Goal: Information Seeking & Learning: Find contact information

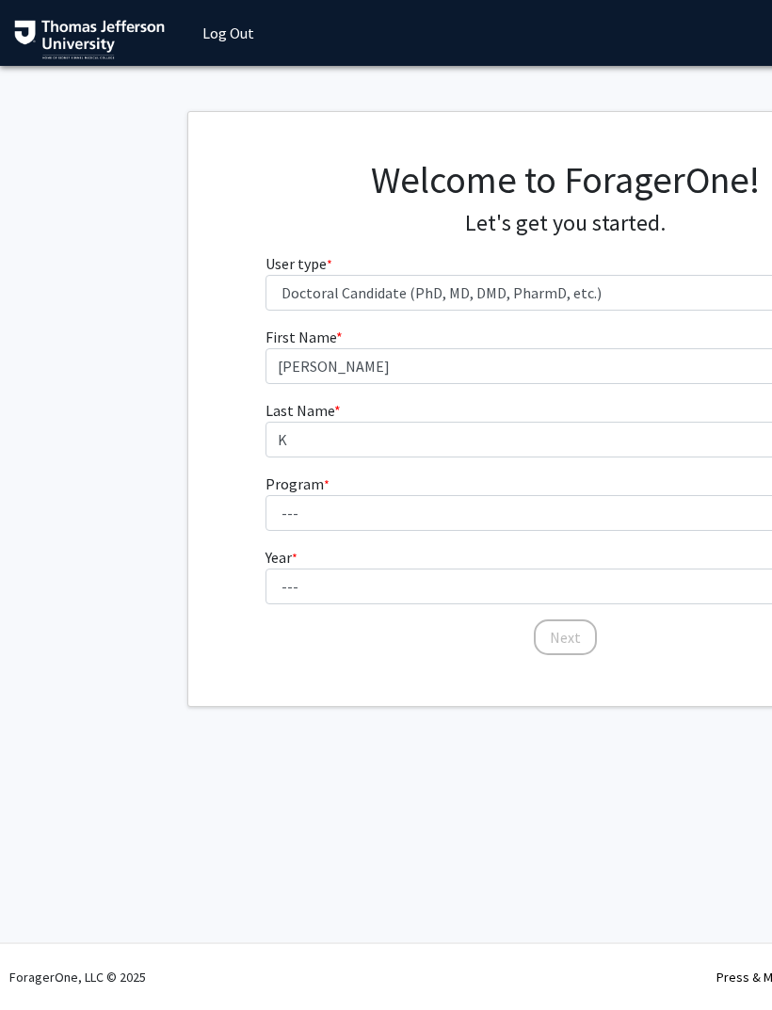
select select "3: doc"
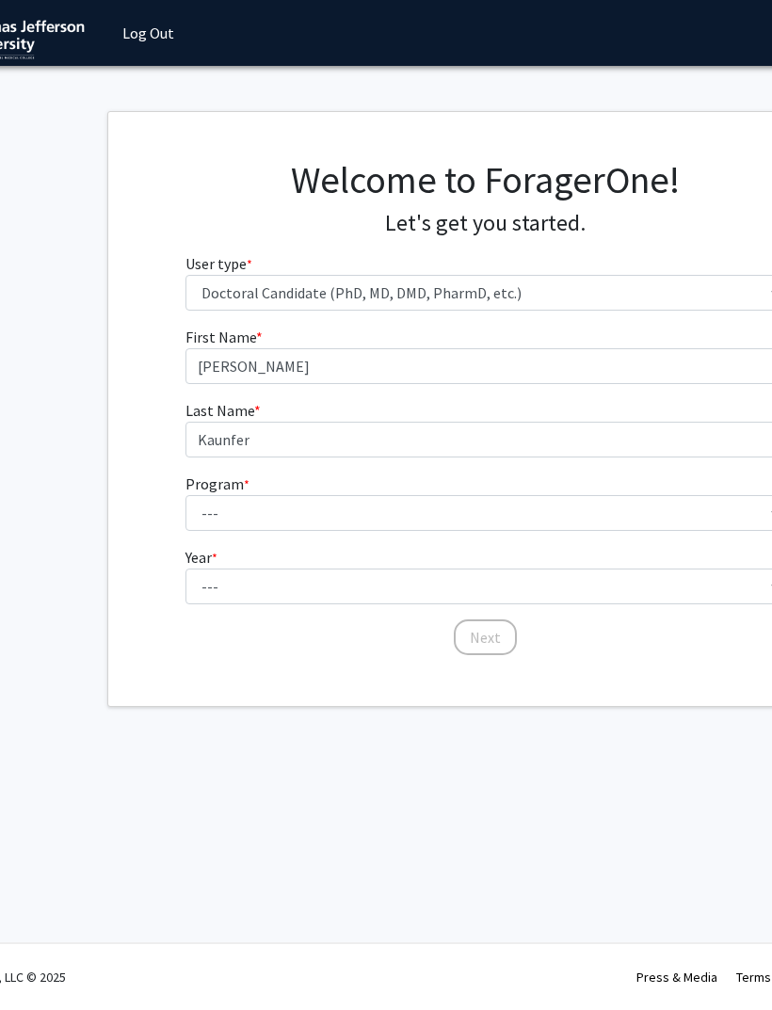
type input "Kaunfer"
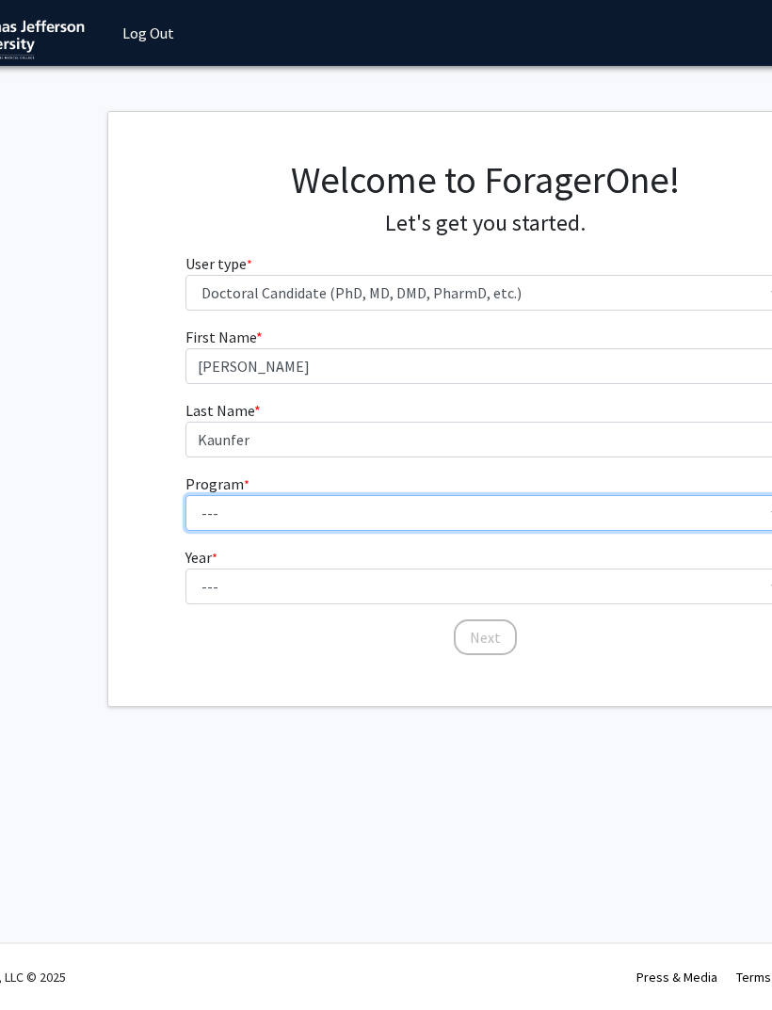
click at [565, 503] on select "--- Accelerated 3+3 BS in Health Sciences/Doctor of [MEDICAL_DATA] Accelerated …" at bounding box center [485, 513] width 600 height 36
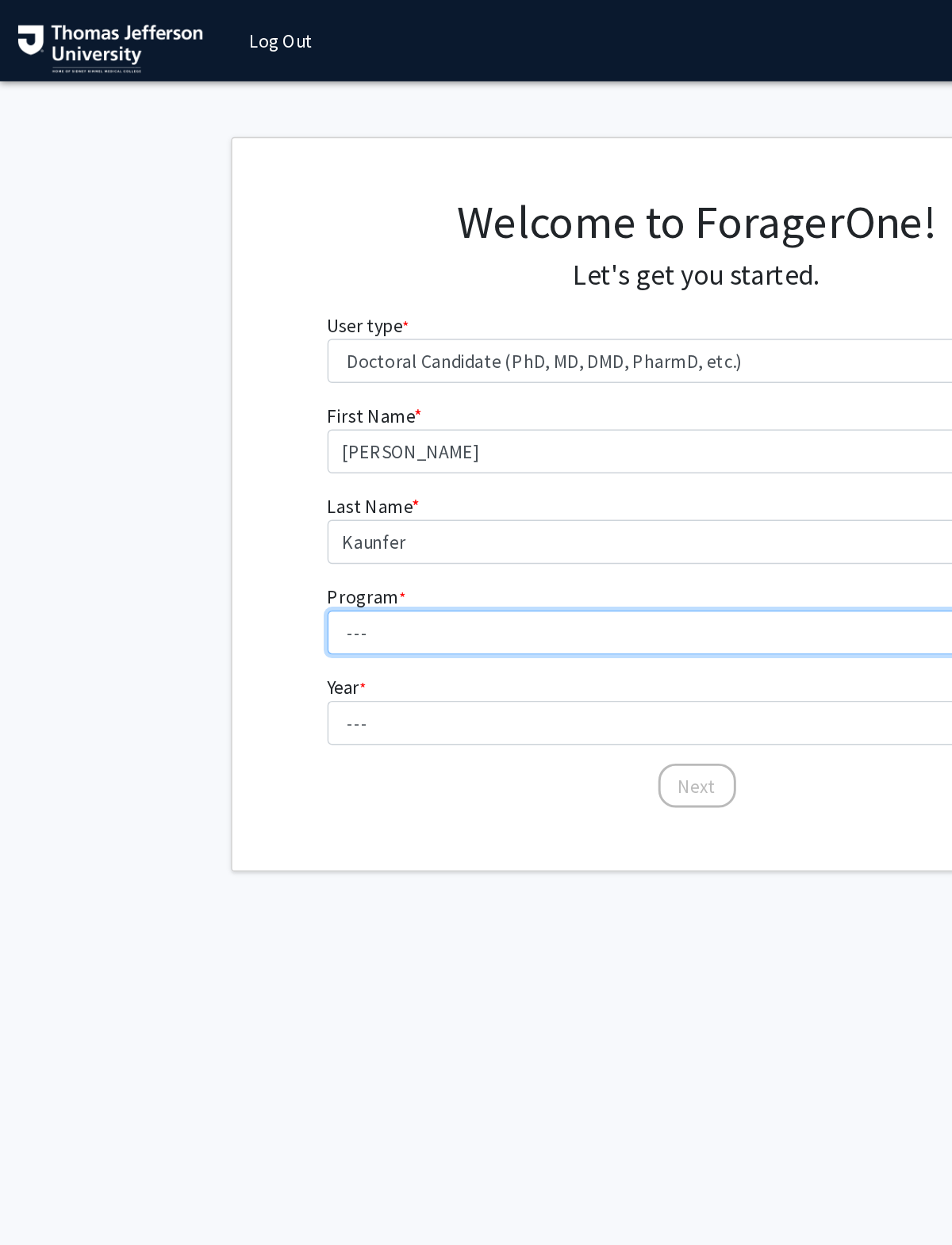
scroll to position [0, 0]
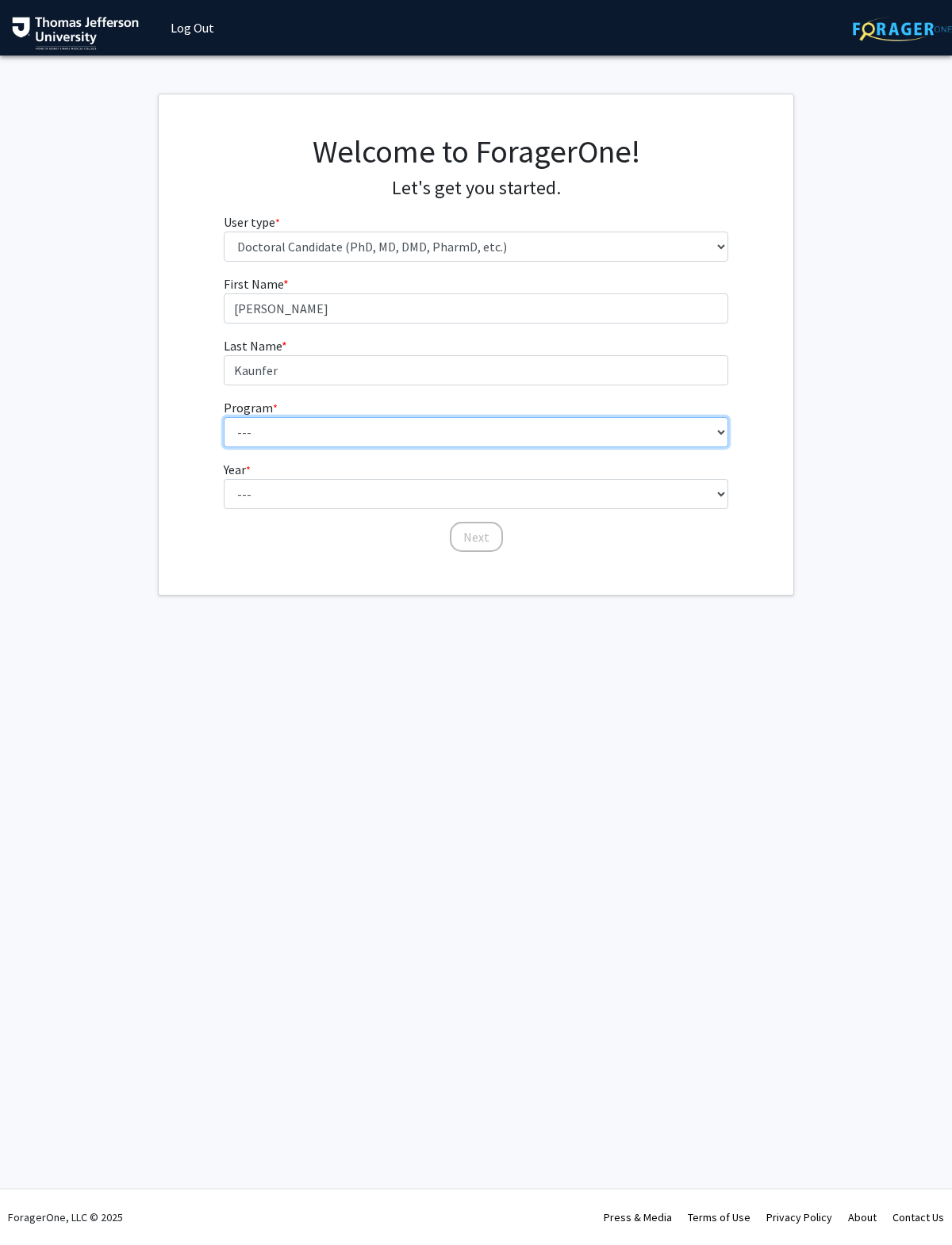
select select "35: 815"
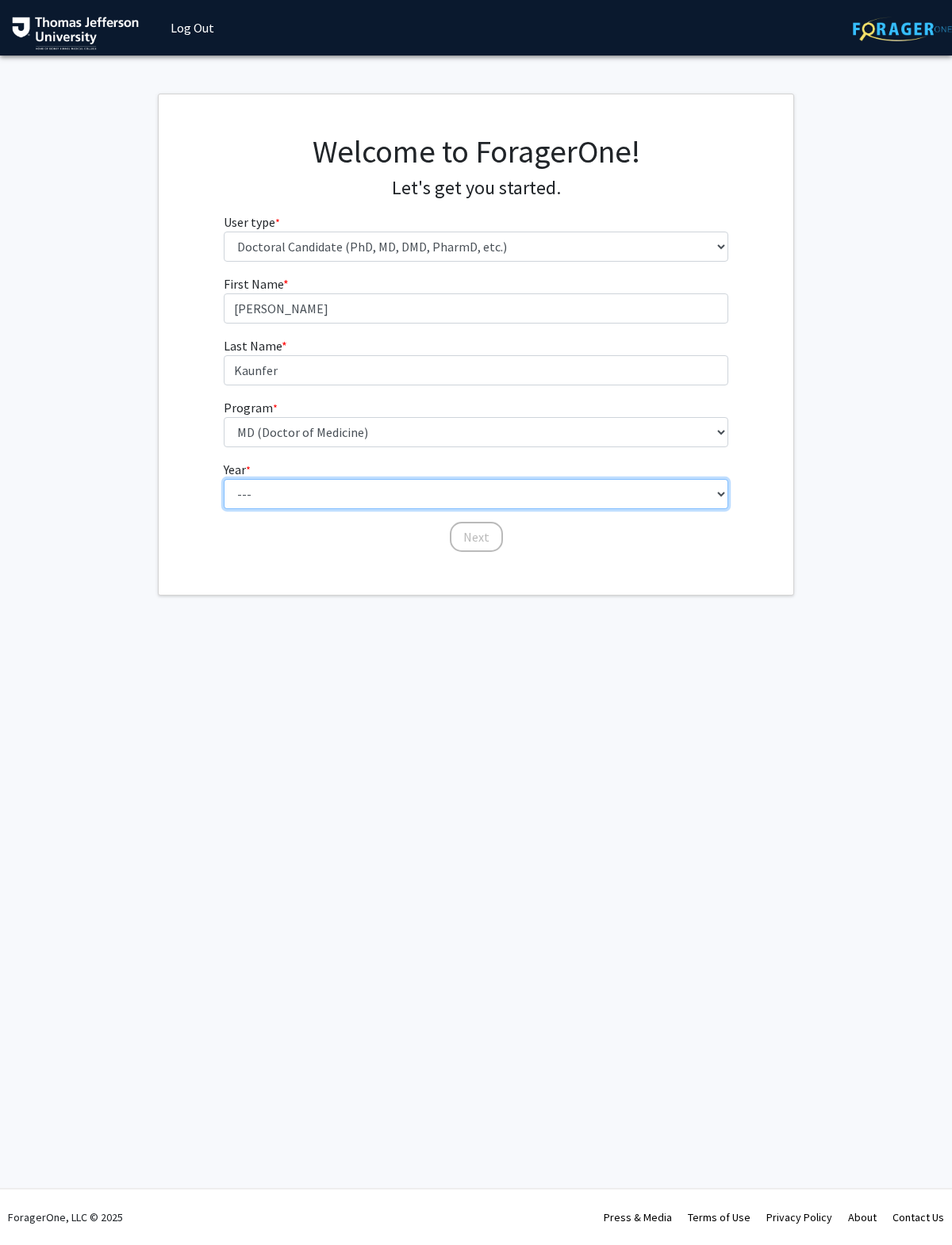
click at [650, 505] on select "--- First Year Second Year Third Year Fourth Year Fifth Year Sixth Year Seventh…" at bounding box center [477, 494] width 505 height 30
select select "1: first_year"
click at [483, 532] on button "Next" at bounding box center [476, 537] width 53 height 30
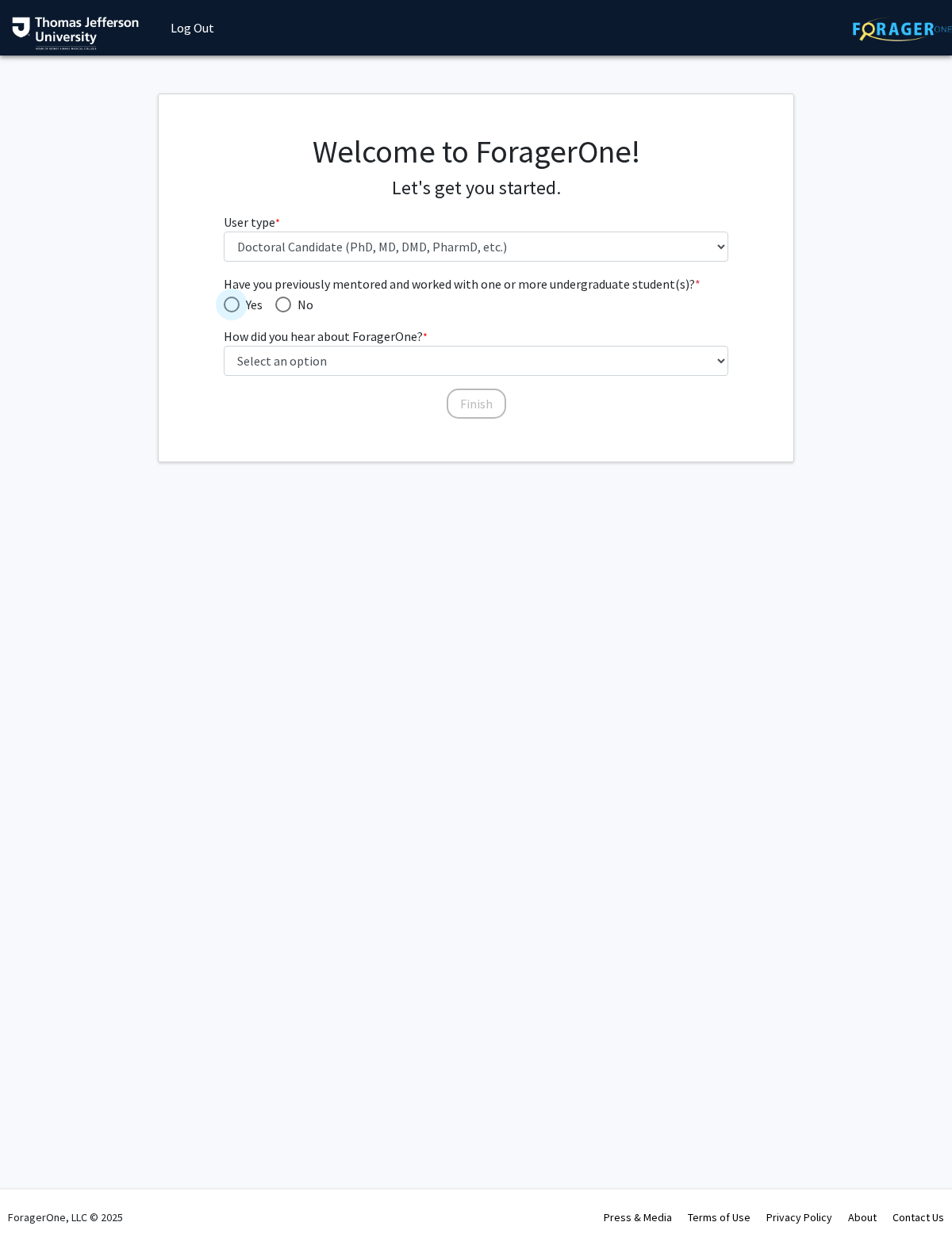
click at [238, 300] on span "Have you previously mentored and worked with one or more undergraduate student(…" at bounding box center [232, 304] width 16 height 16
click at [238, 300] on input "Yes" at bounding box center [232, 304] width 16 height 16
radio input "true"
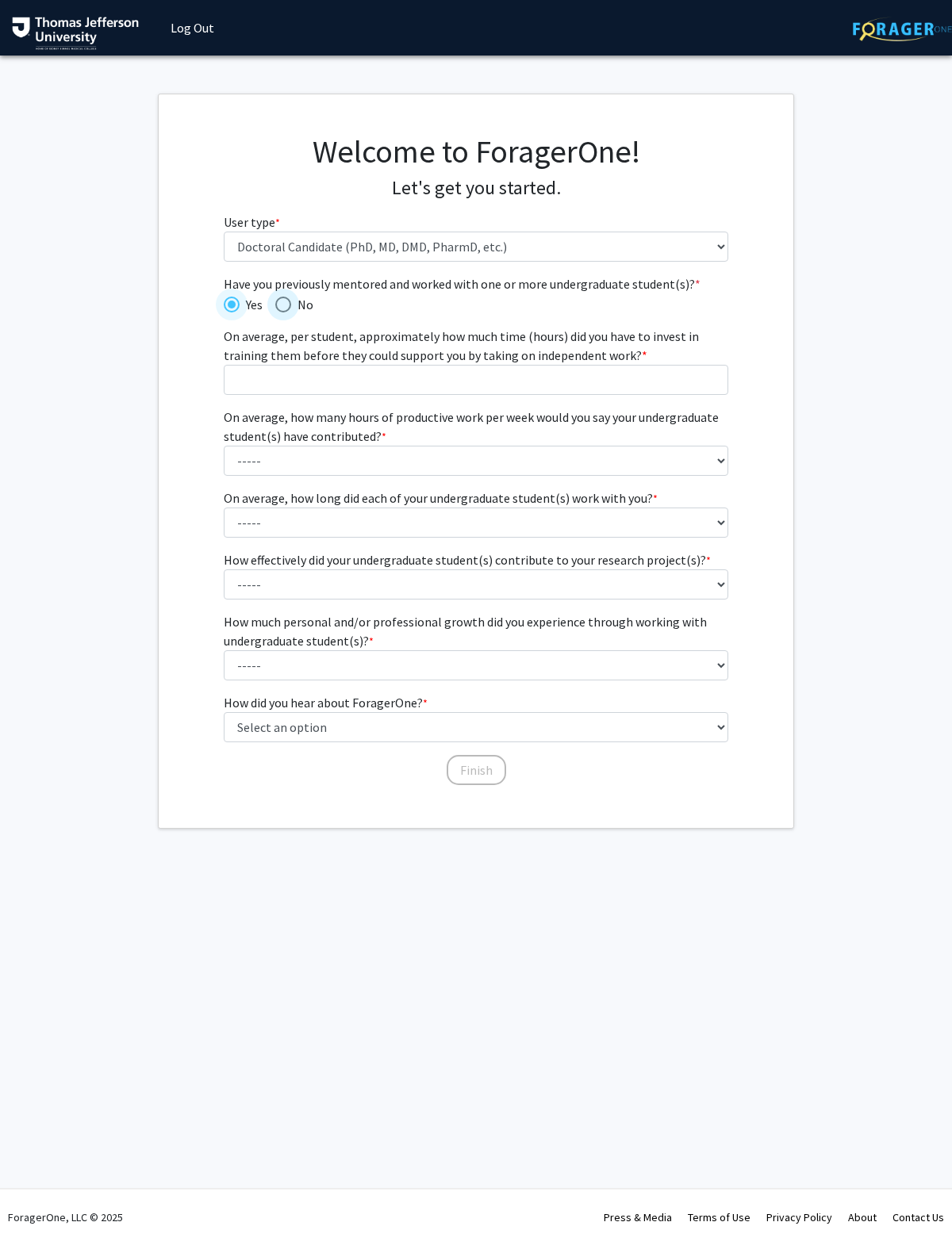
click at [277, 297] on span "Have you previously mentored and worked with one or more undergraduate student(…" at bounding box center [283, 304] width 16 height 16
click at [277, 297] on input "No" at bounding box center [283, 304] width 16 height 16
radio input "true"
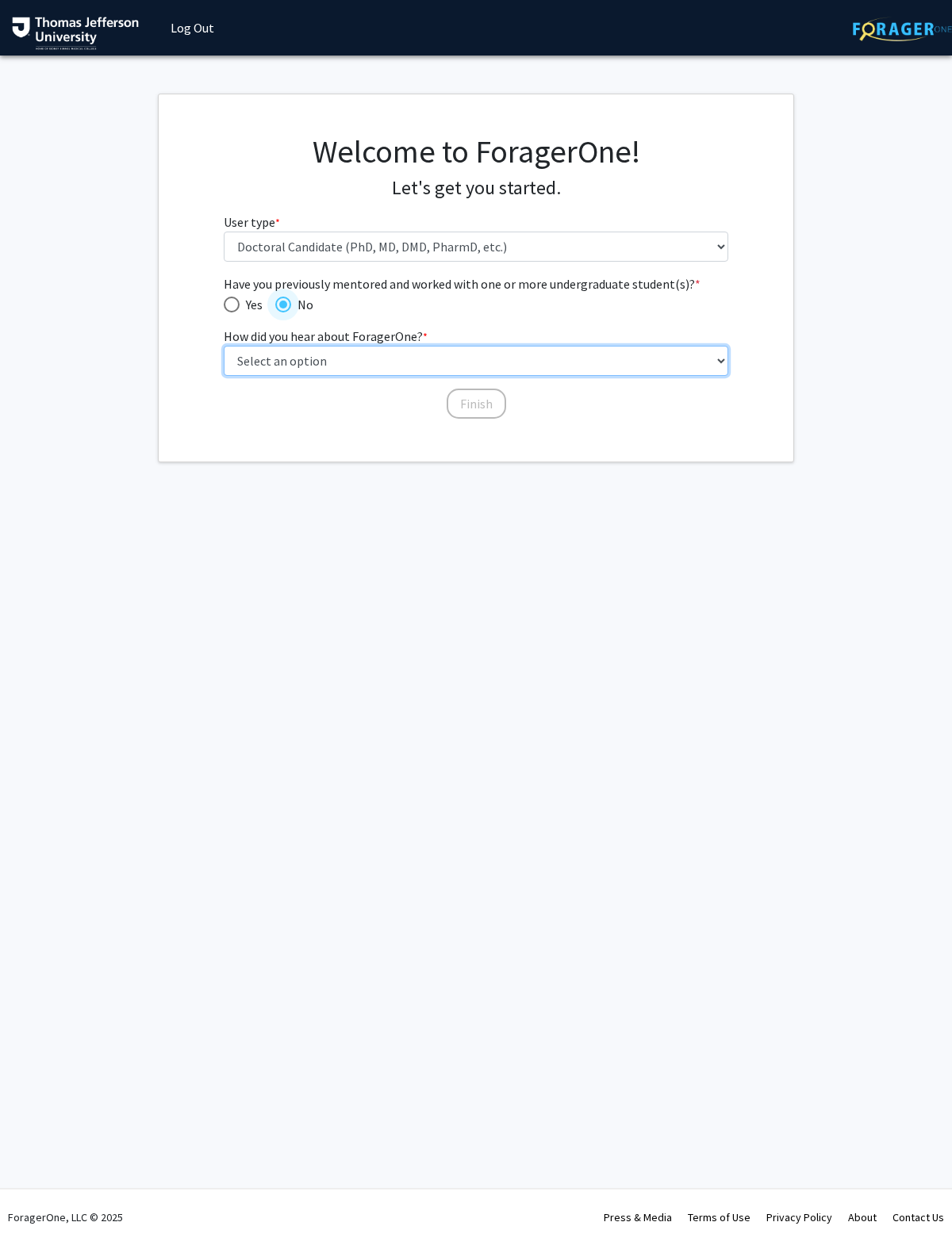
click at [415, 349] on select "Select an option Peer/student recommendation Faculty/staff recommendation Unive…" at bounding box center [477, 361] width 505 height 30
select select "2: faculty_recommendation"
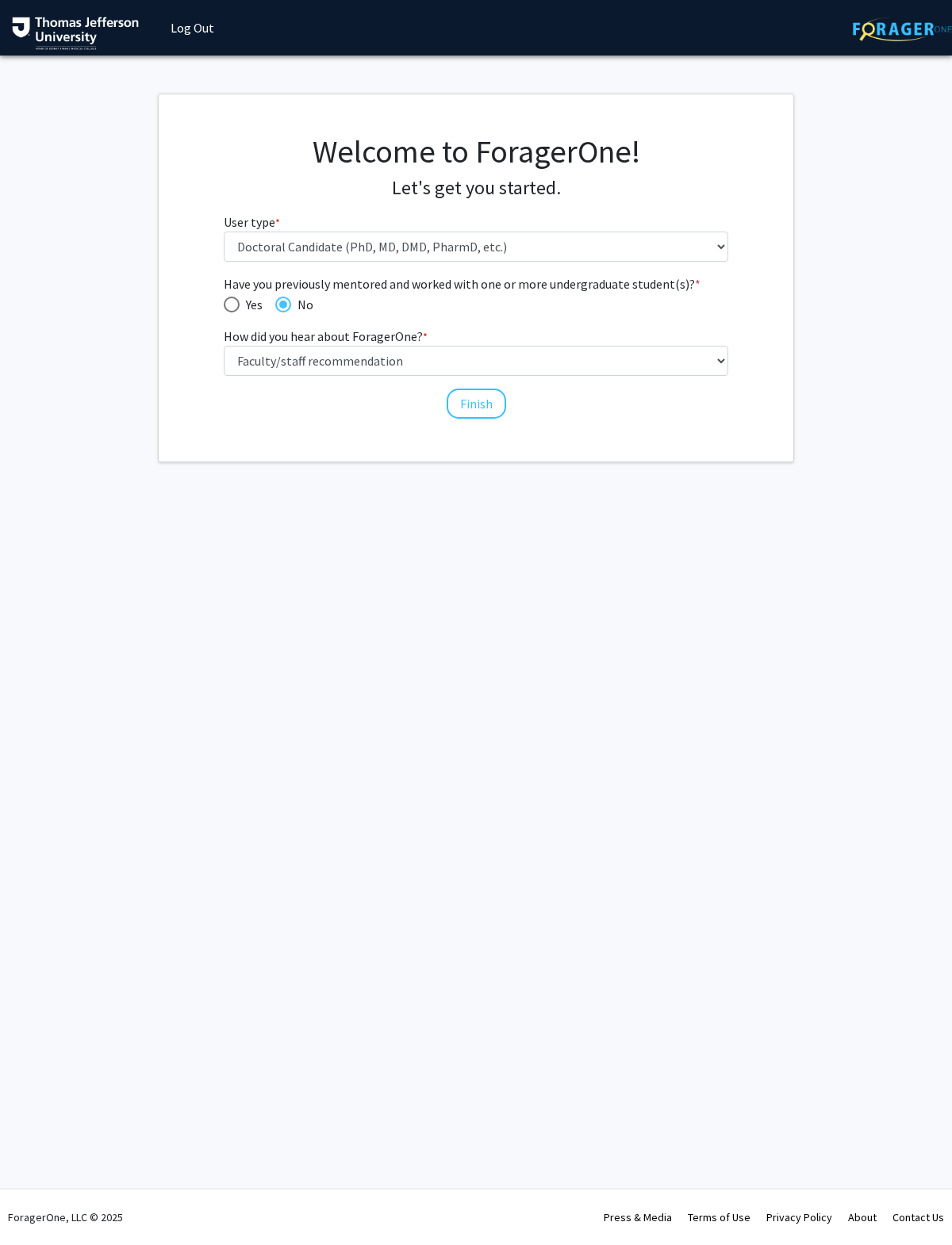
click at [484, 400] on button "Finish" at bounding box center [476, 403] width 60 height 30
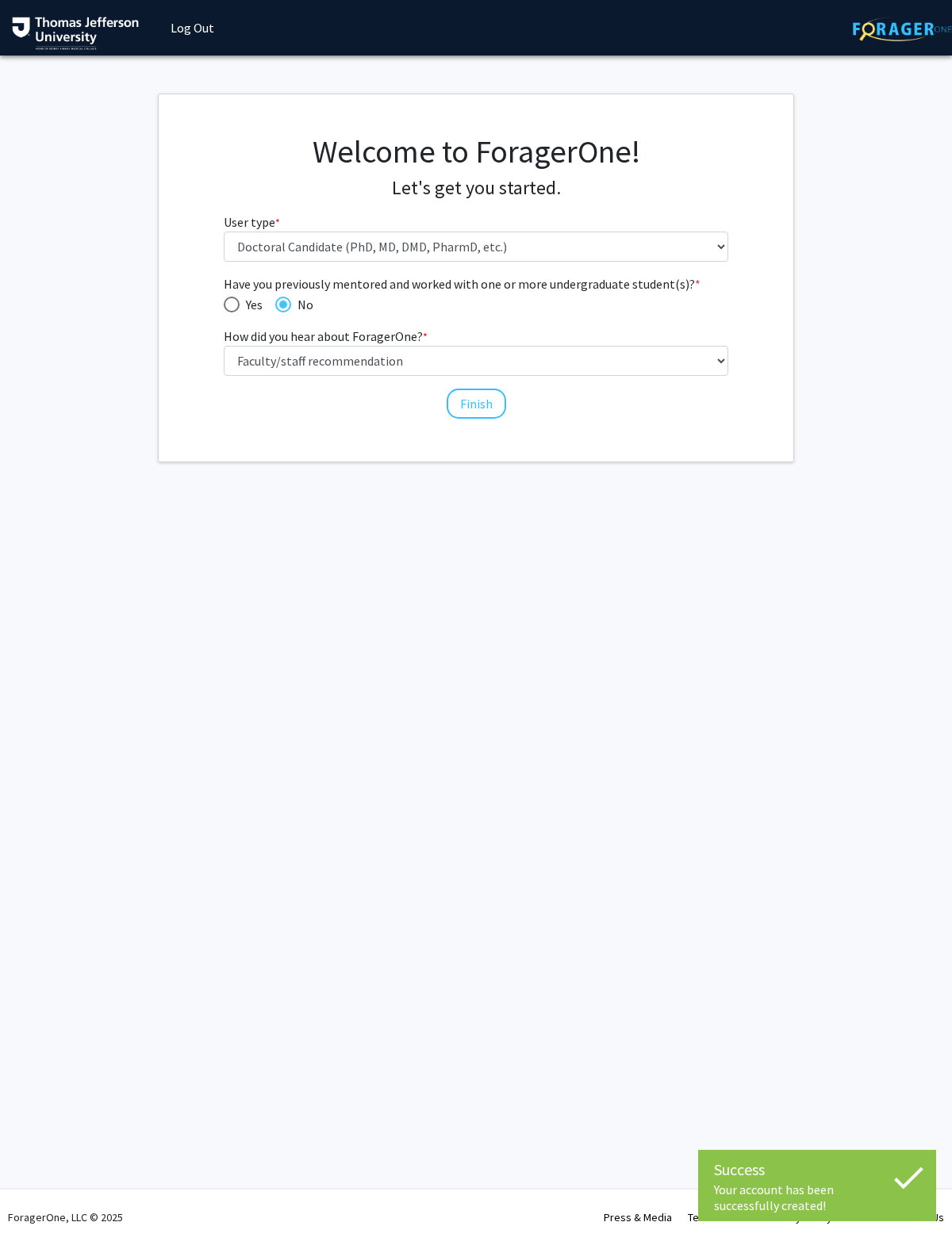
click at [485, 395] on button "Finish" at bounding box center [476, 403] width 60 height 30
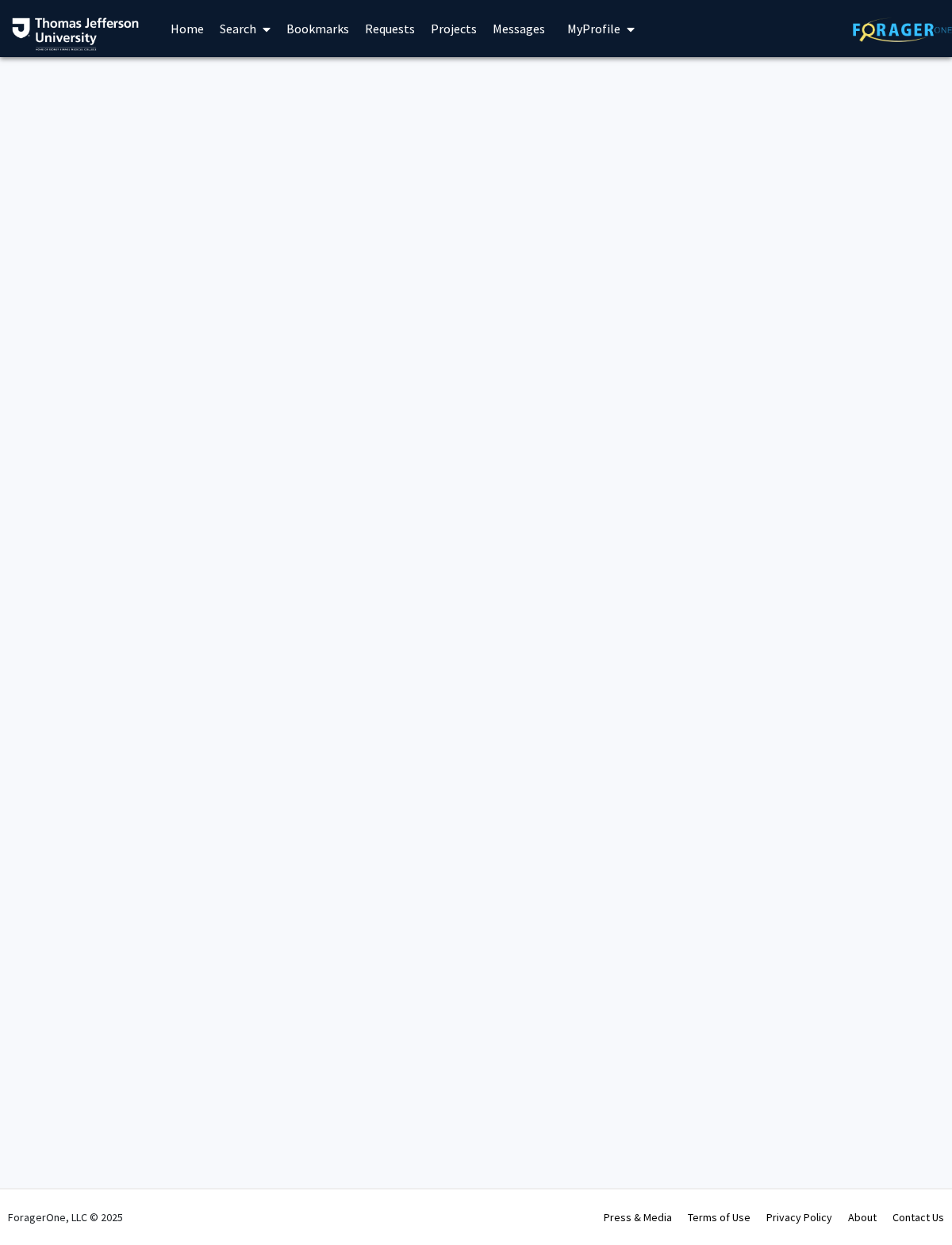
click at [457, 35] on link "Projects" at bounding box center [453, 29] width 62 height 56
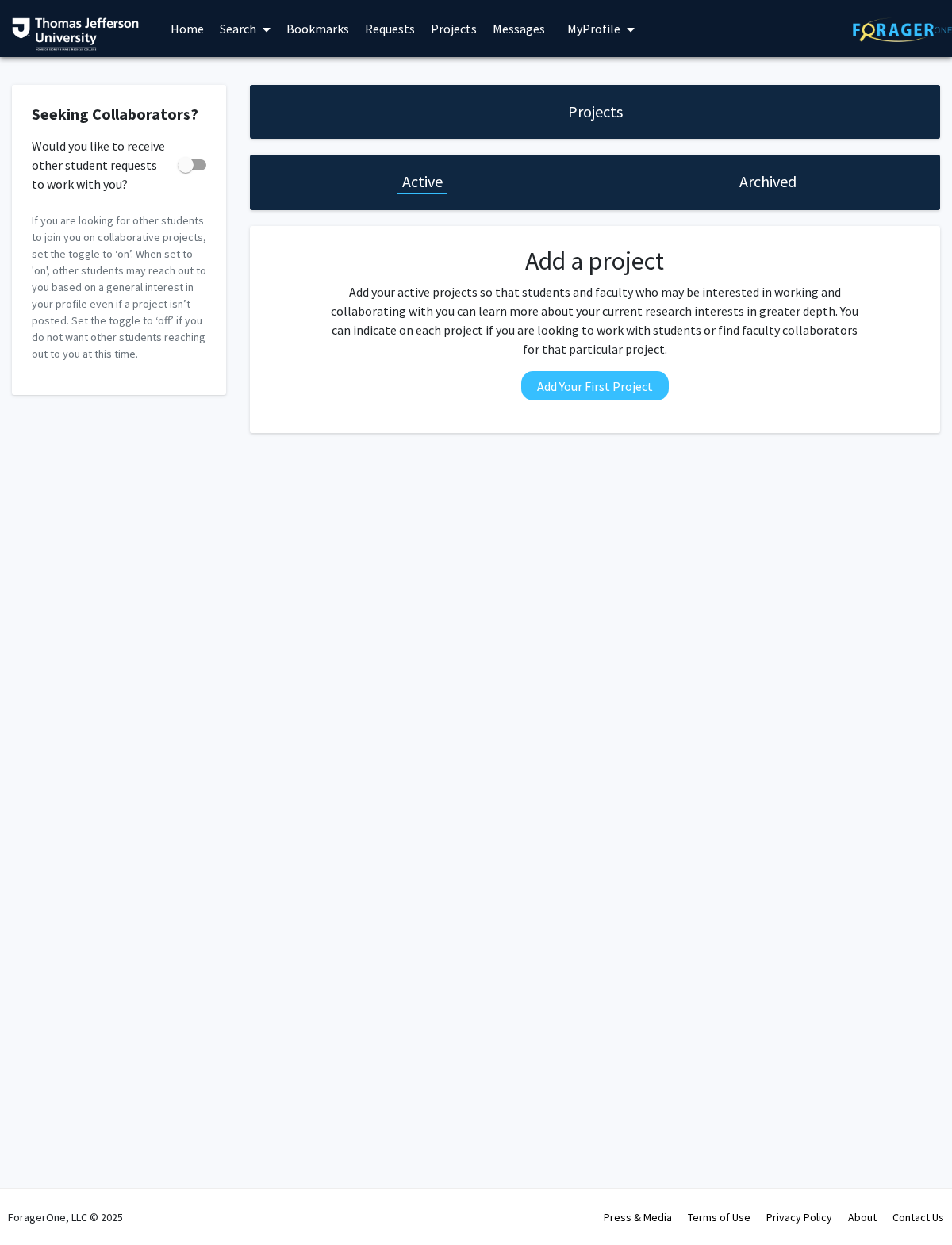
click at [190, 32] on link "Home" at bounding box center [187, 29] width 49 height 56
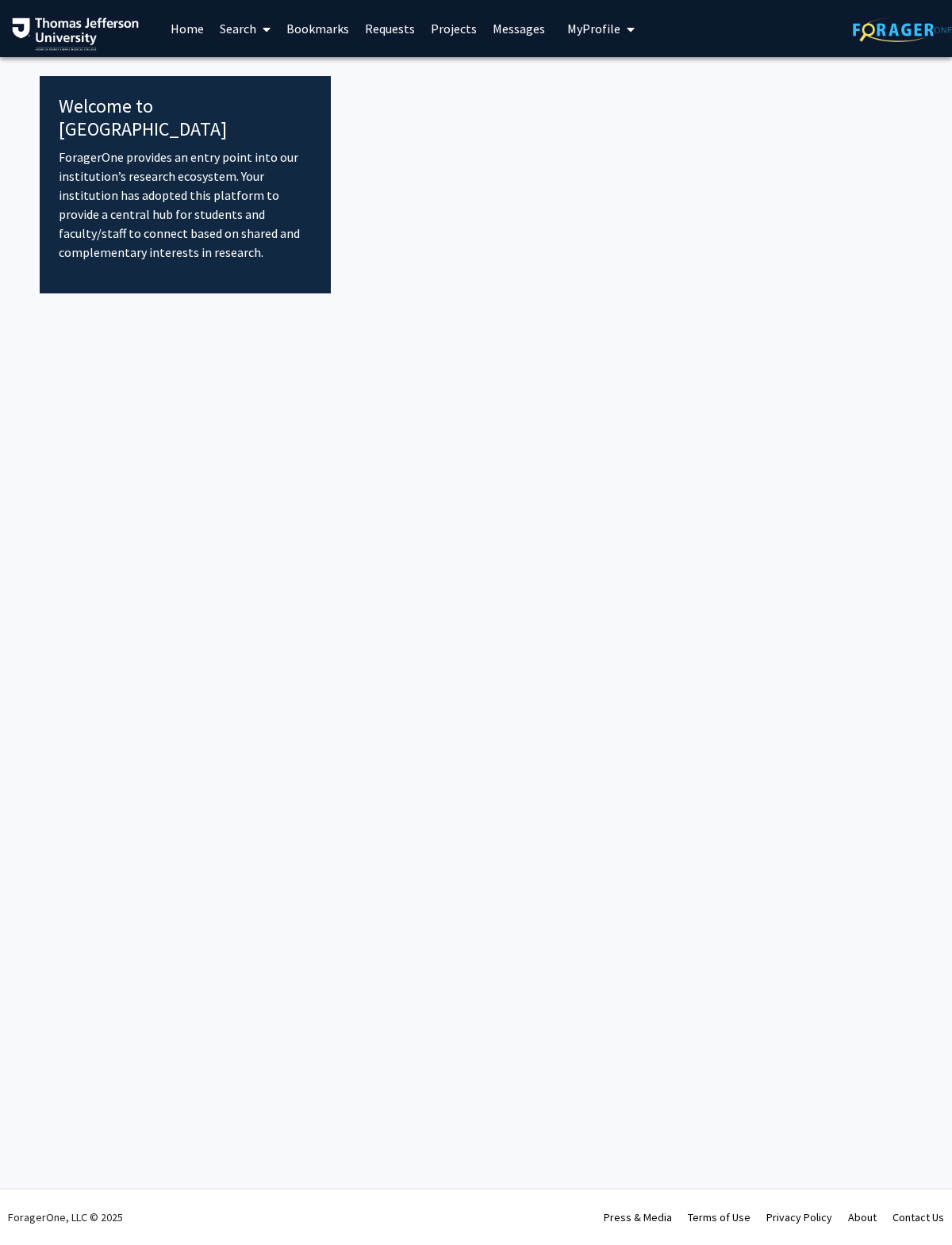
click at [238, 37] on link "Search" at bounding box center [244, 29] width 67 height 56
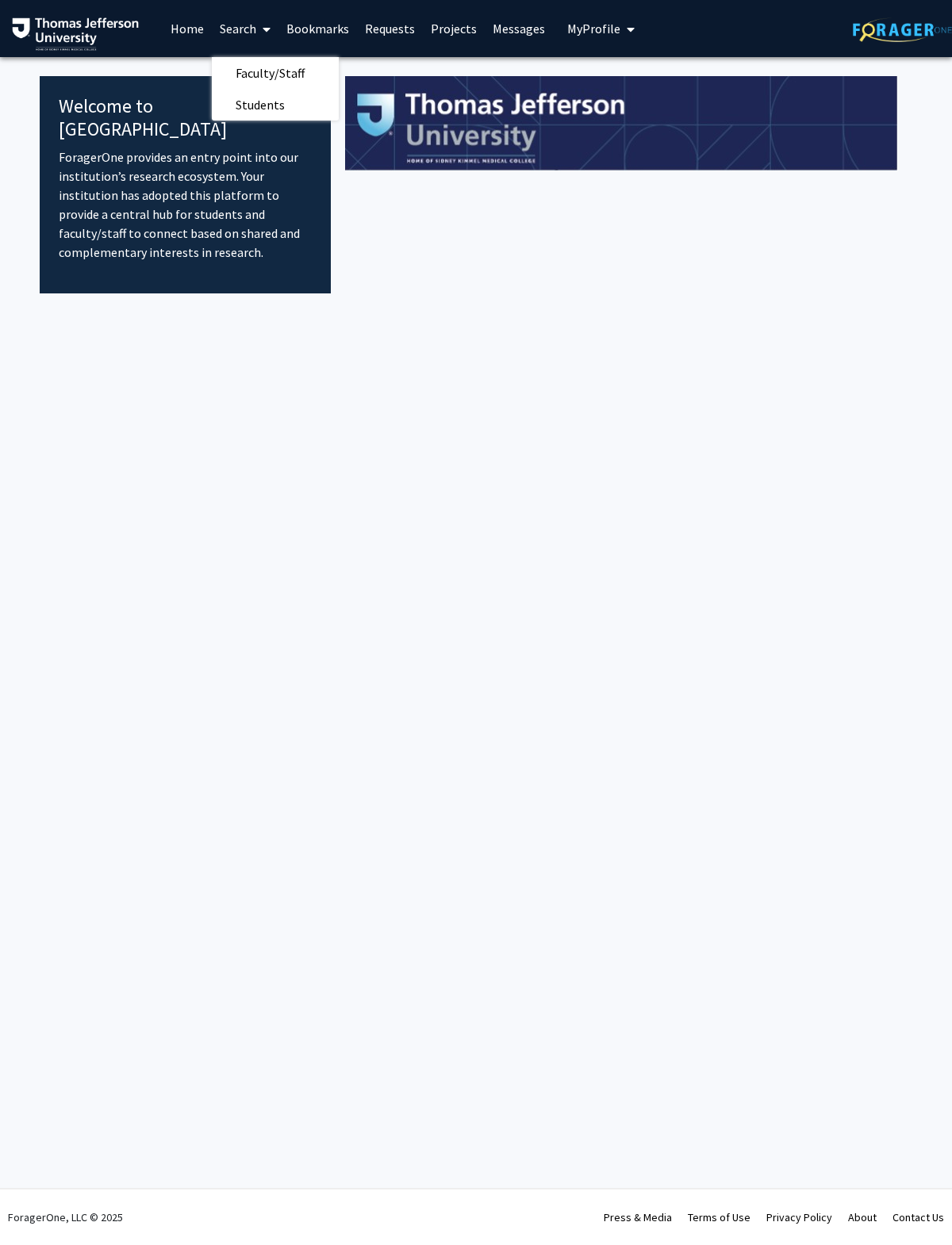
click at [289, 77] on span "Faculty/Staff" at bounding box center [270, 73] width 116 height 32
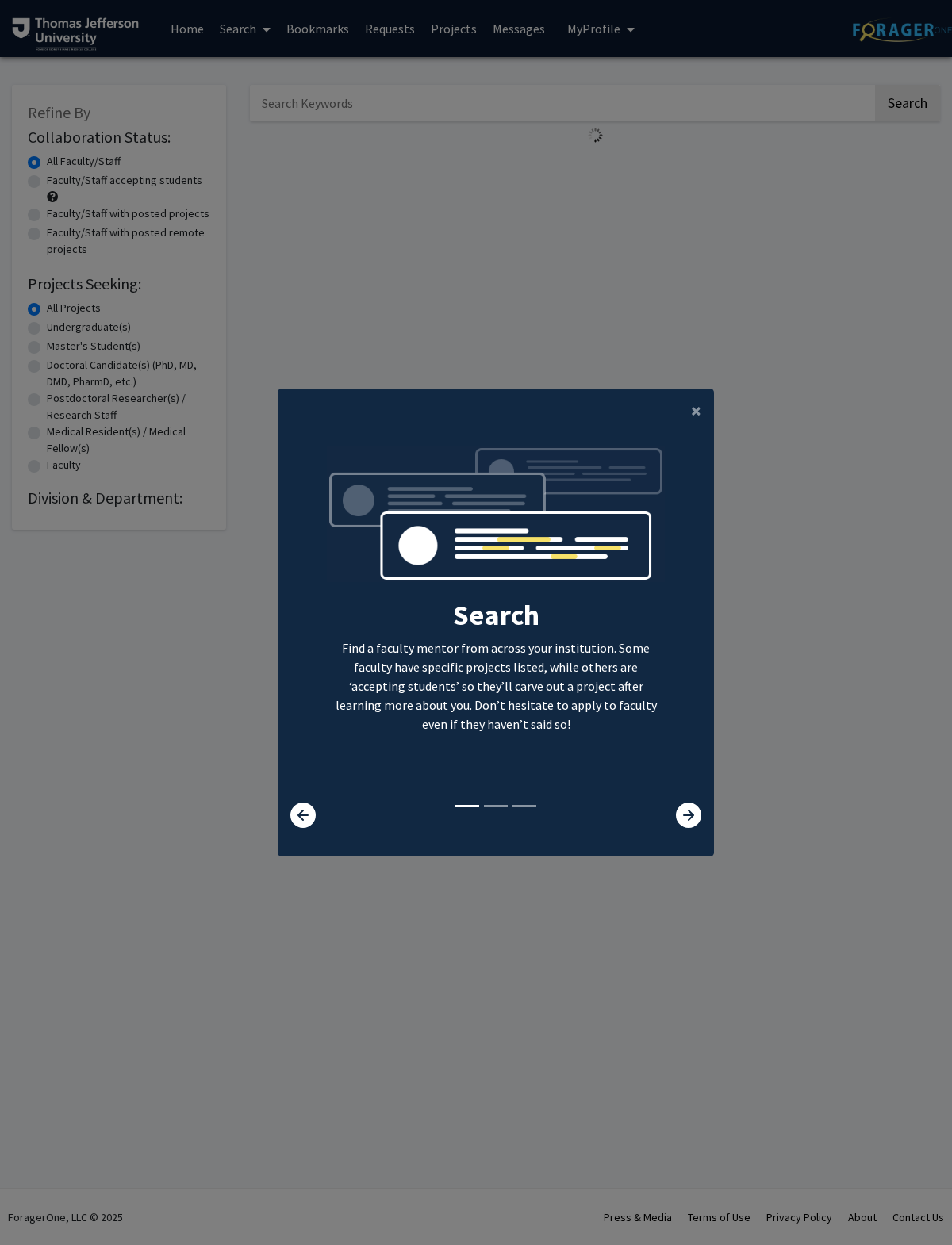
click at [650, 433] on button "×" at bounding box center [696, 410] width 35 height 45
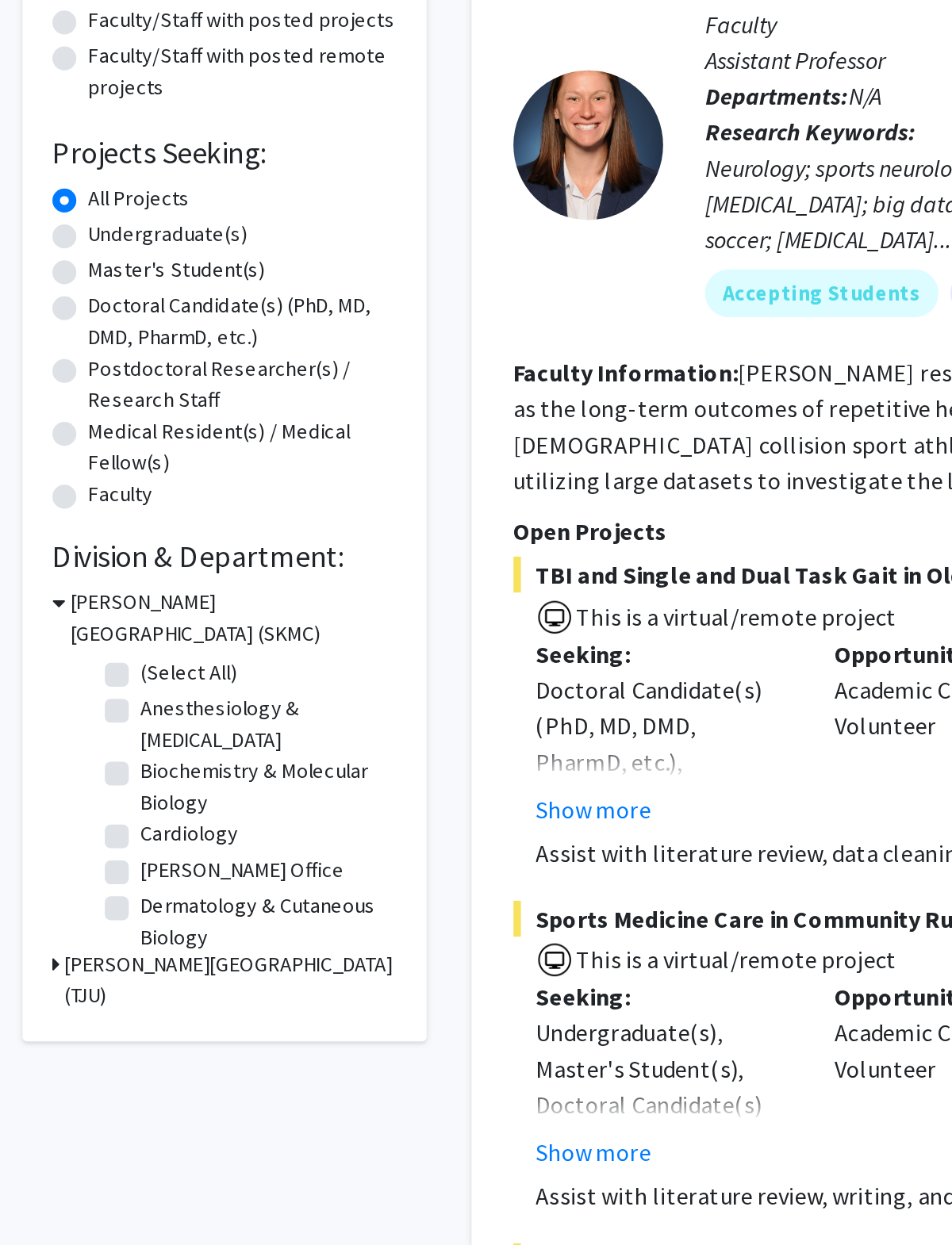
click at [75, 570] on label "Anesthesiology & [MEDICAL_DATA]" at bounding box center [141, 587] width 131 height 34
click at [75, 570] on input "Anesthesiology & [MEDICAL_DATA]" at bounding box center [80, 575] width 10 height 10
checkbox input "true"
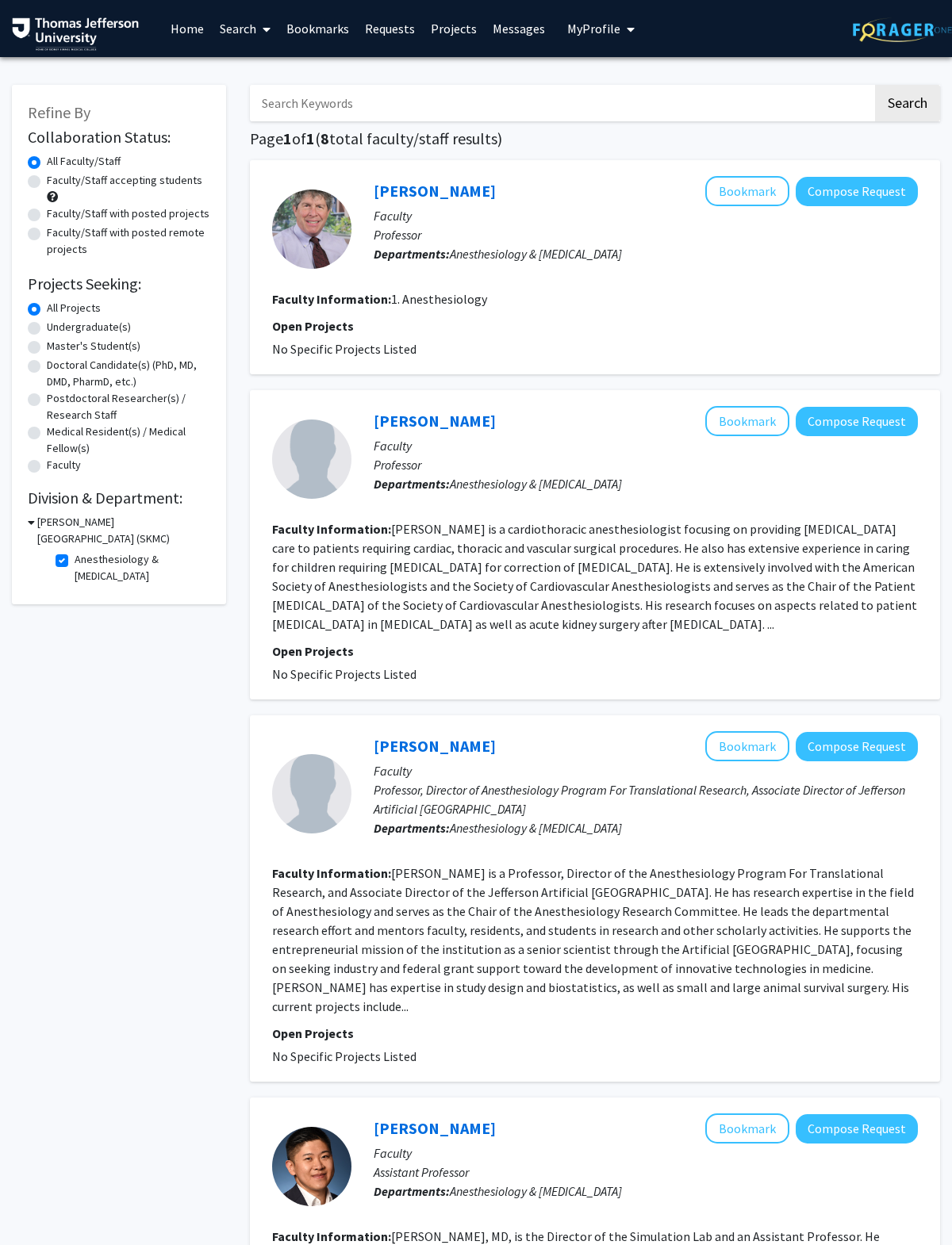
click at [650, 413] on button "Bookmark" at bounding box center [747, 421] width 84 height 30
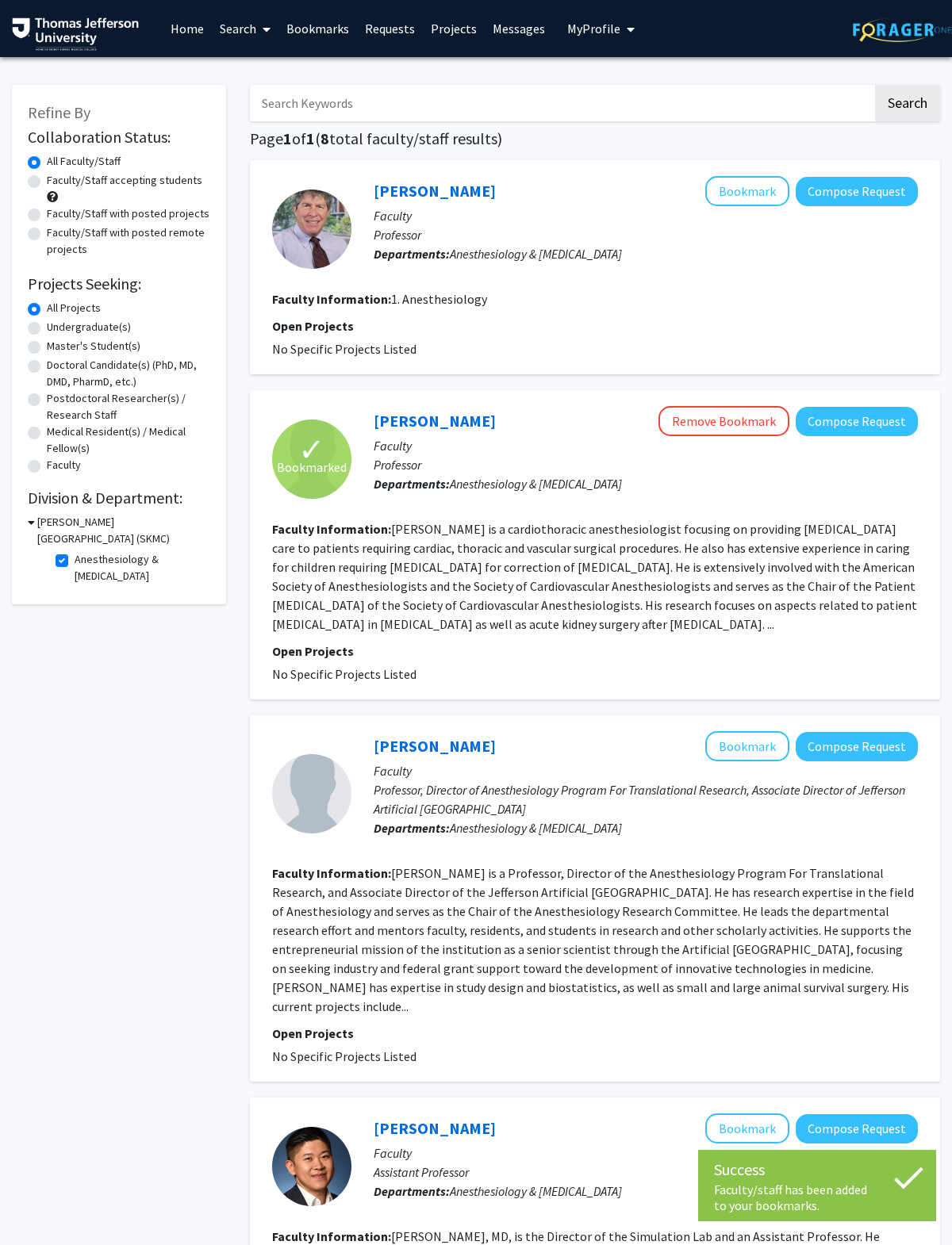
click at [650, 184] on button "Bookmark" at bounding box center [747, 191] width 84 height 30
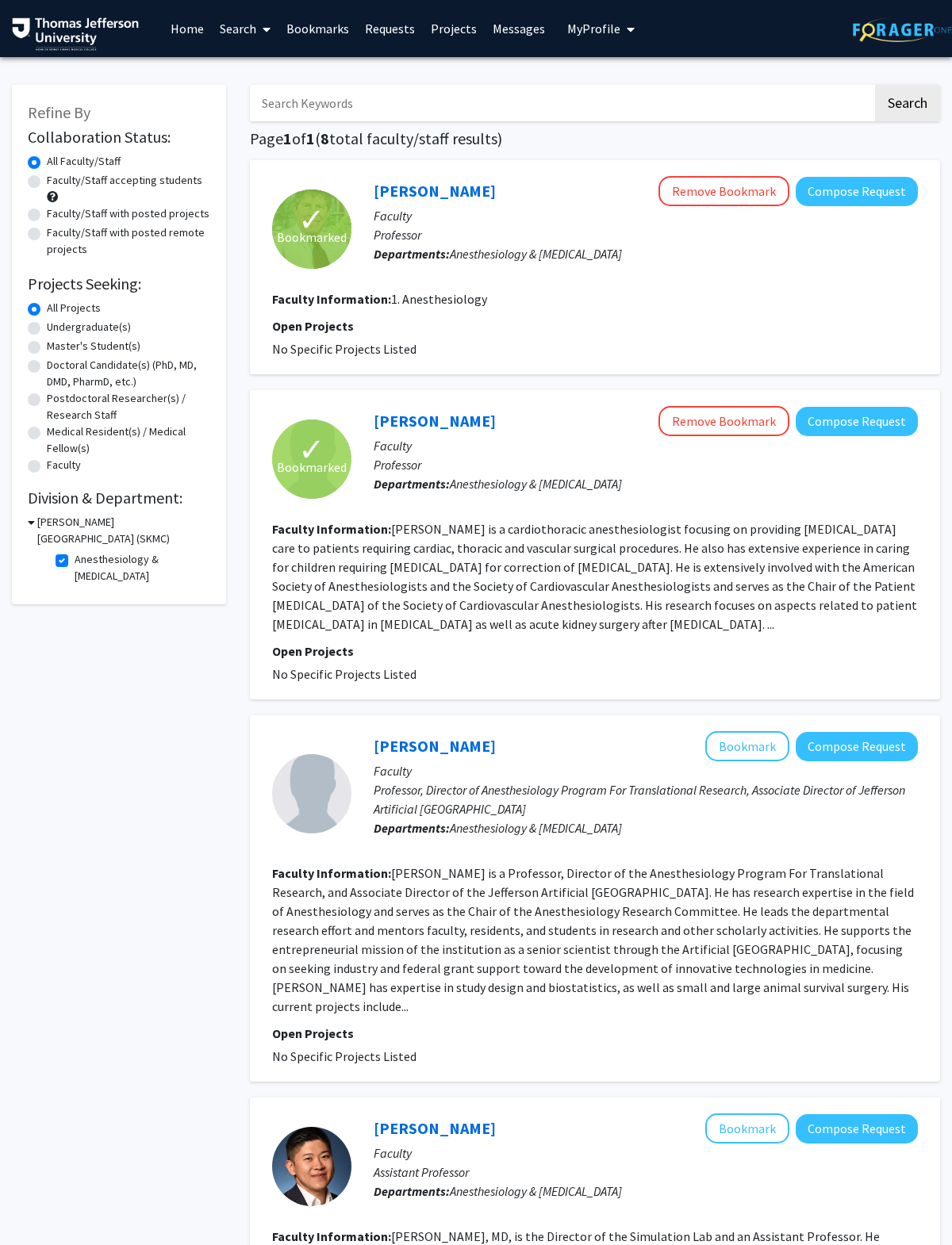
click at [650, 740] on button "Bookmark" at bounding box center [747, 746] width 84 height 30
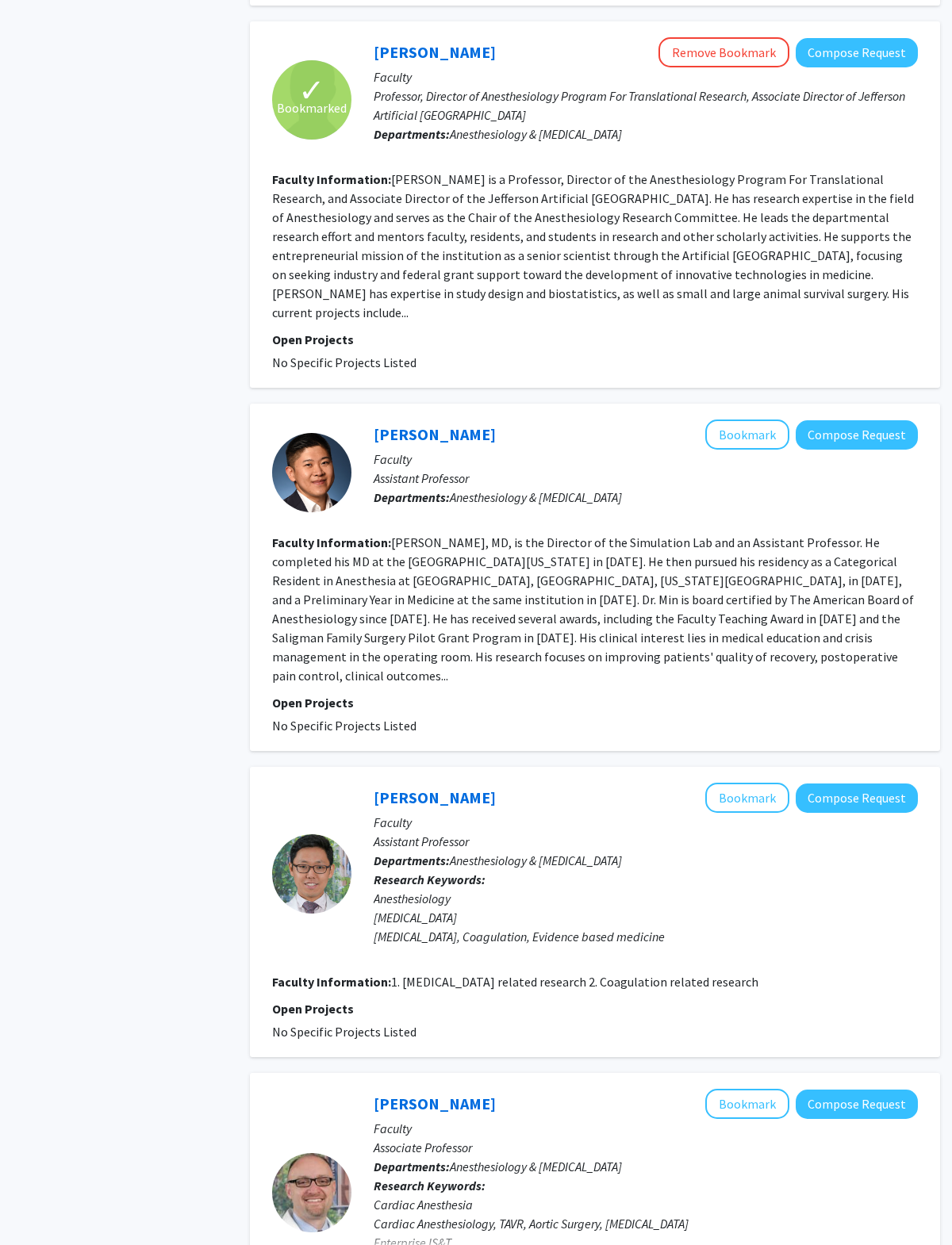
scroll to position [695, 0]
click at [650, 782] on button "Bookmark" at bounding box center [747, 797] width 84 height 30
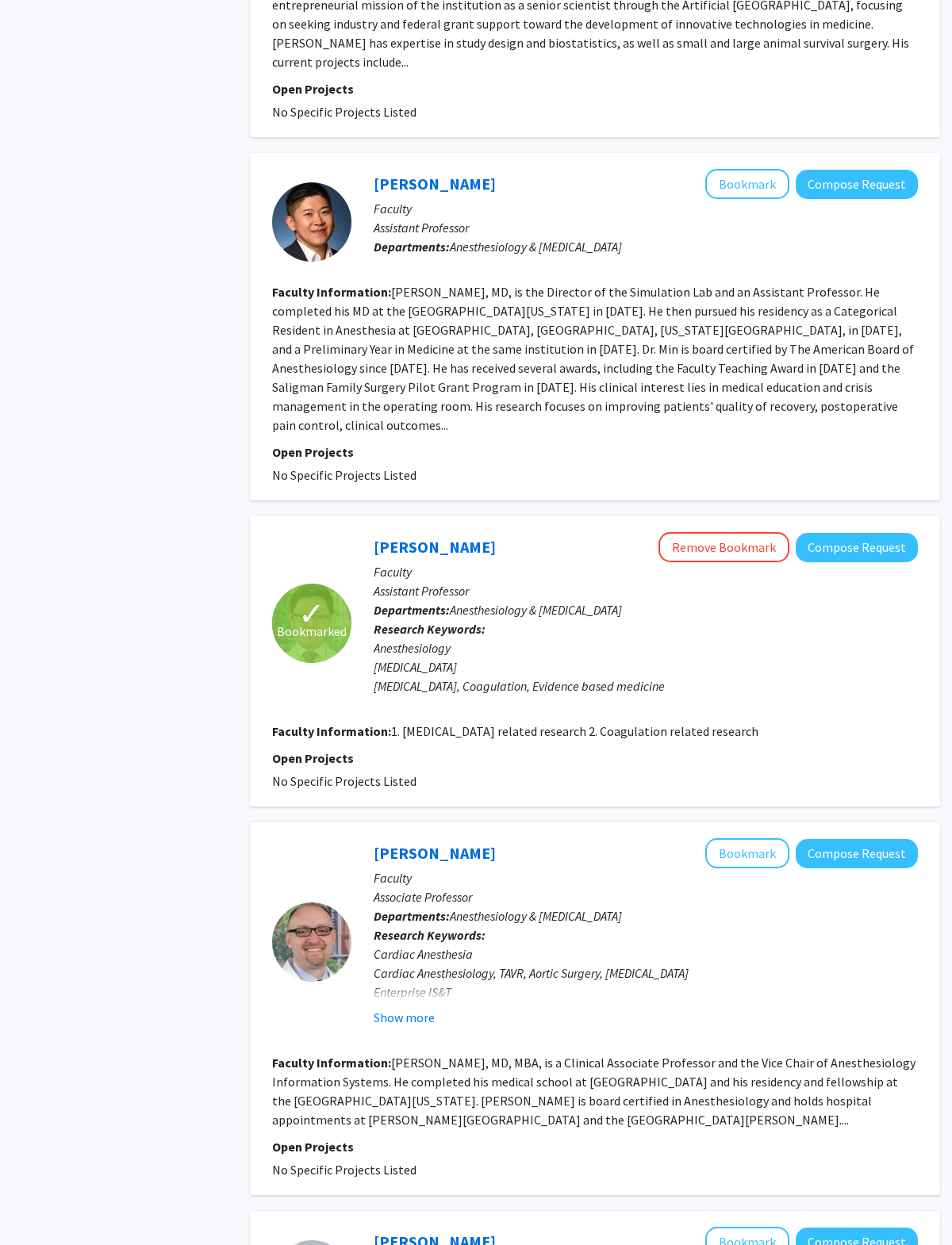
scroll to position [945, 0]
click at [650, 837] on button "Bookmark" at bounding box center [747, 852] width 84 height 30
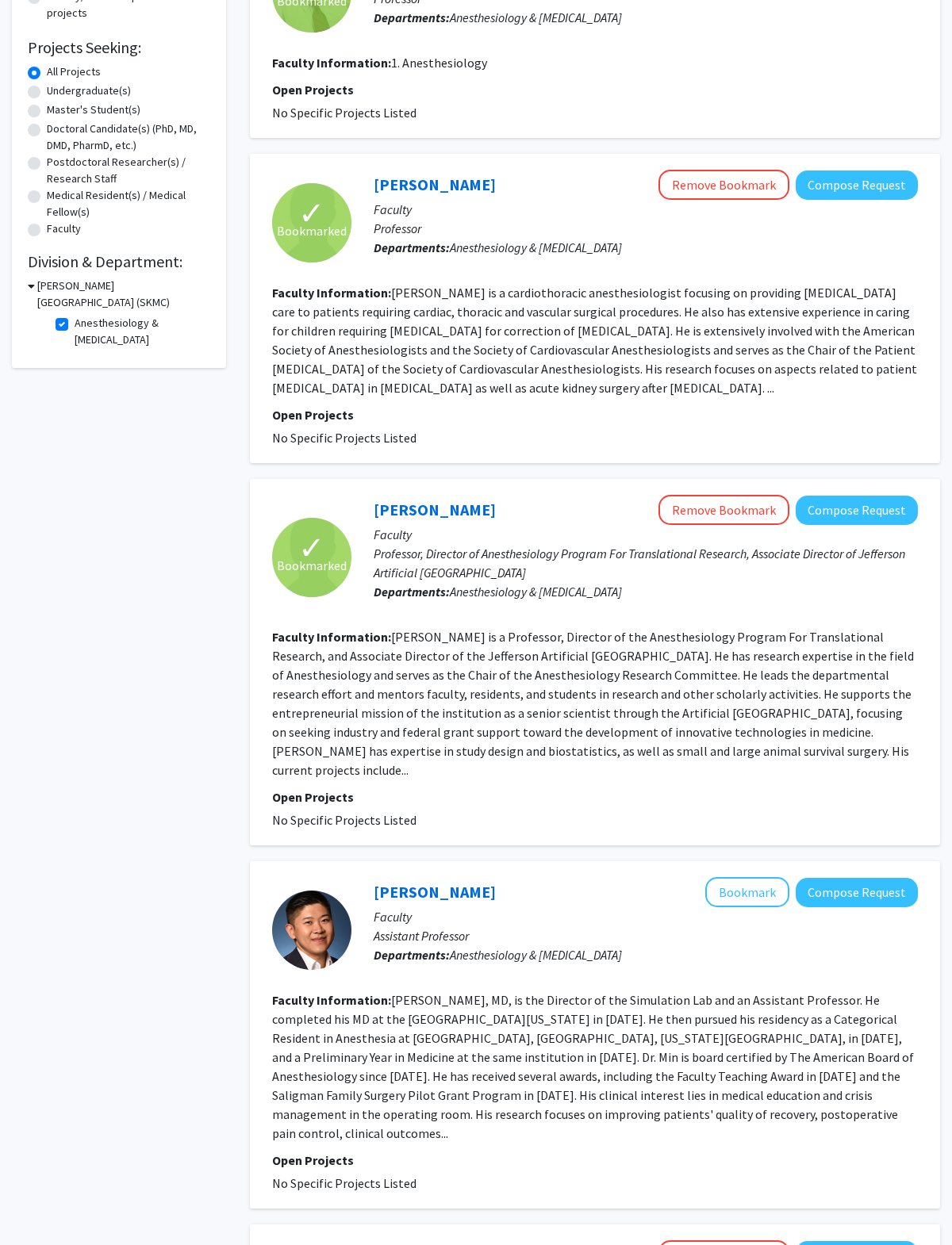
scroll to position [0, 0]
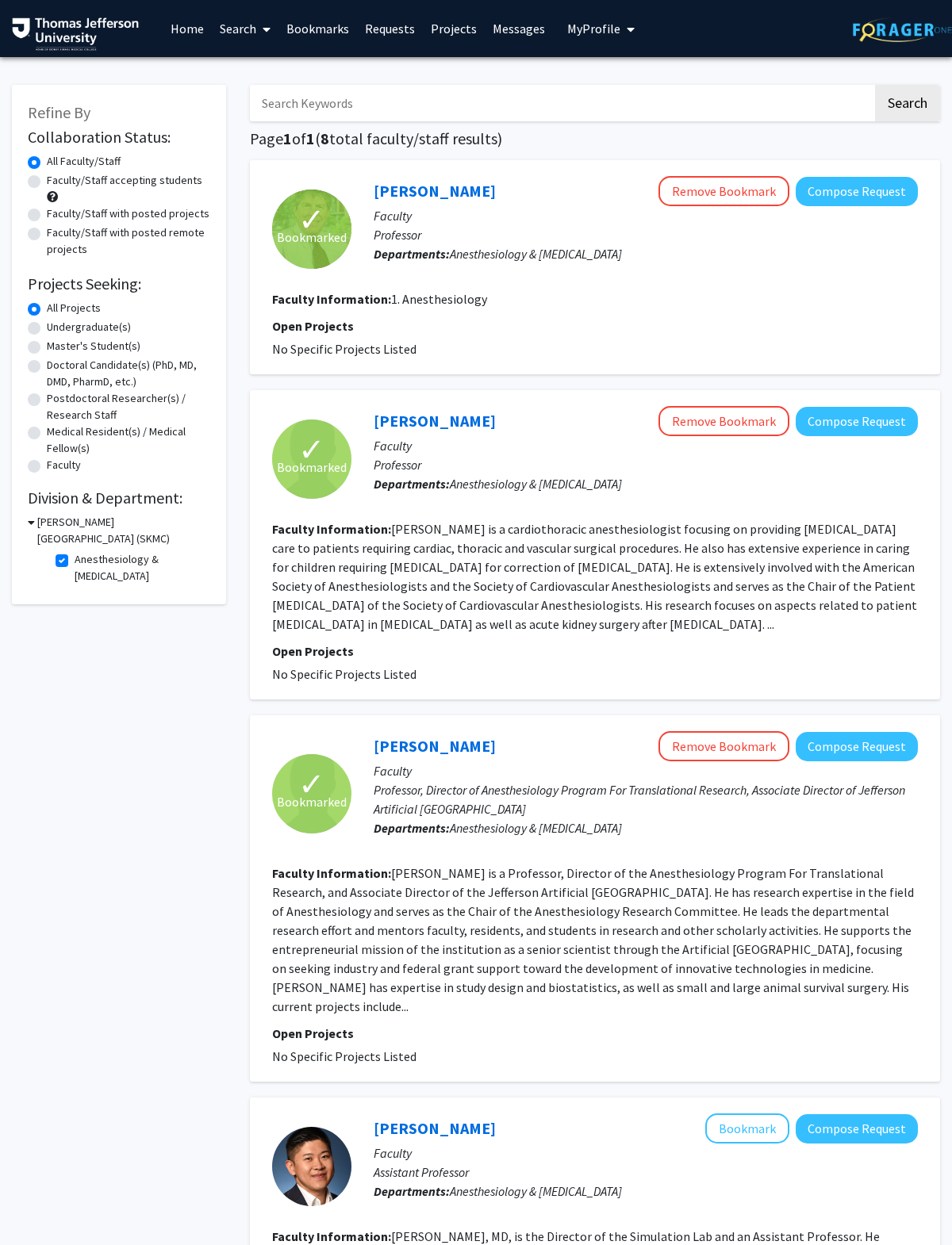
click at [75, 567] on label "Anesthesiology & [MEDICAL_DATA]" at bounding box center [141, 568] width 131 height 34
click at [75, 562] on input "Anesthesiology & [MEDICAL_DATA]" at bounding box center [80, 556] width 10 height 10
checkbox input "false"
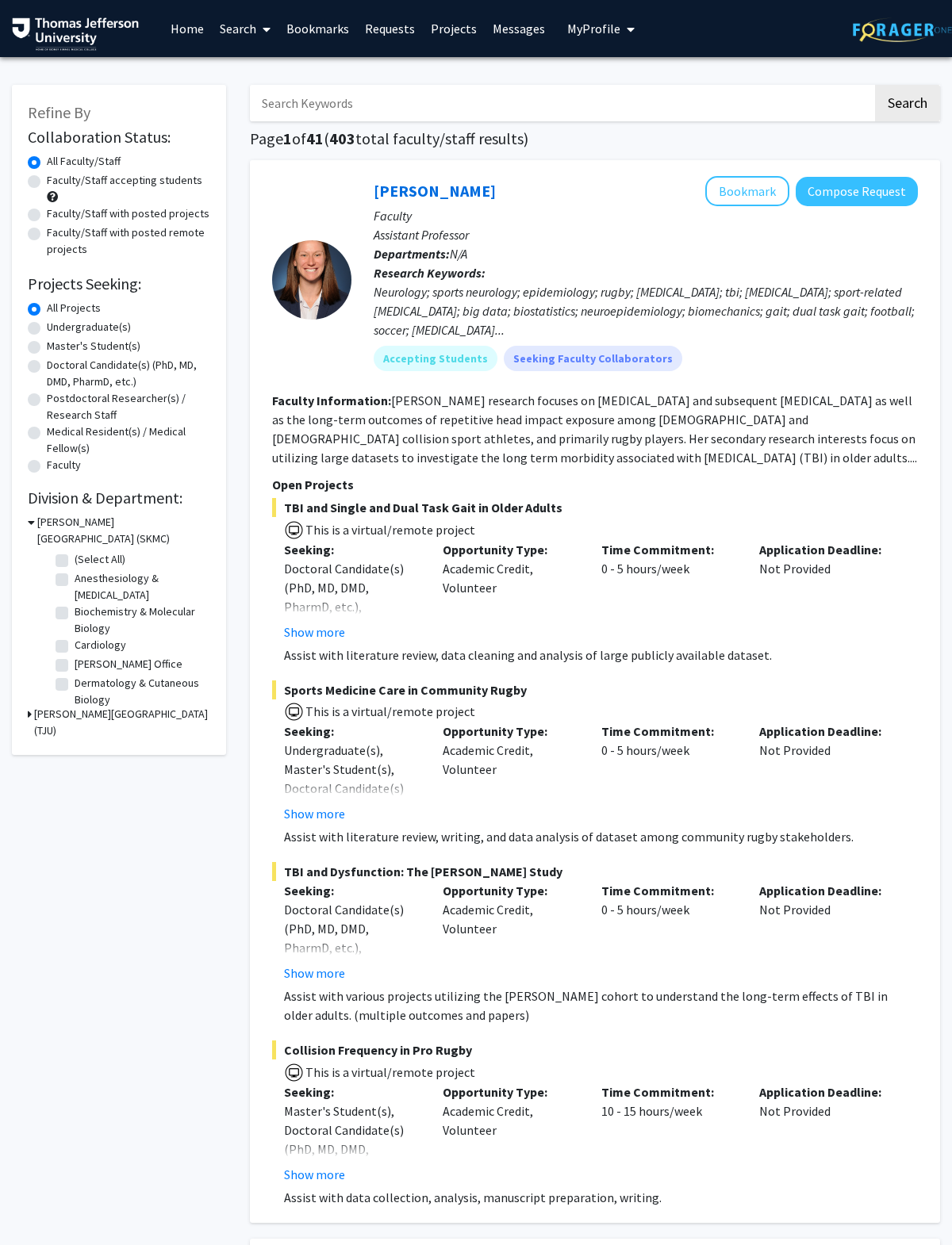
click at [47, 713] on h3 "[PERSON_NAME][GEOGRAPHIC_DATA] (TJU)" at bounding box center [121, 723] width 176 height 34
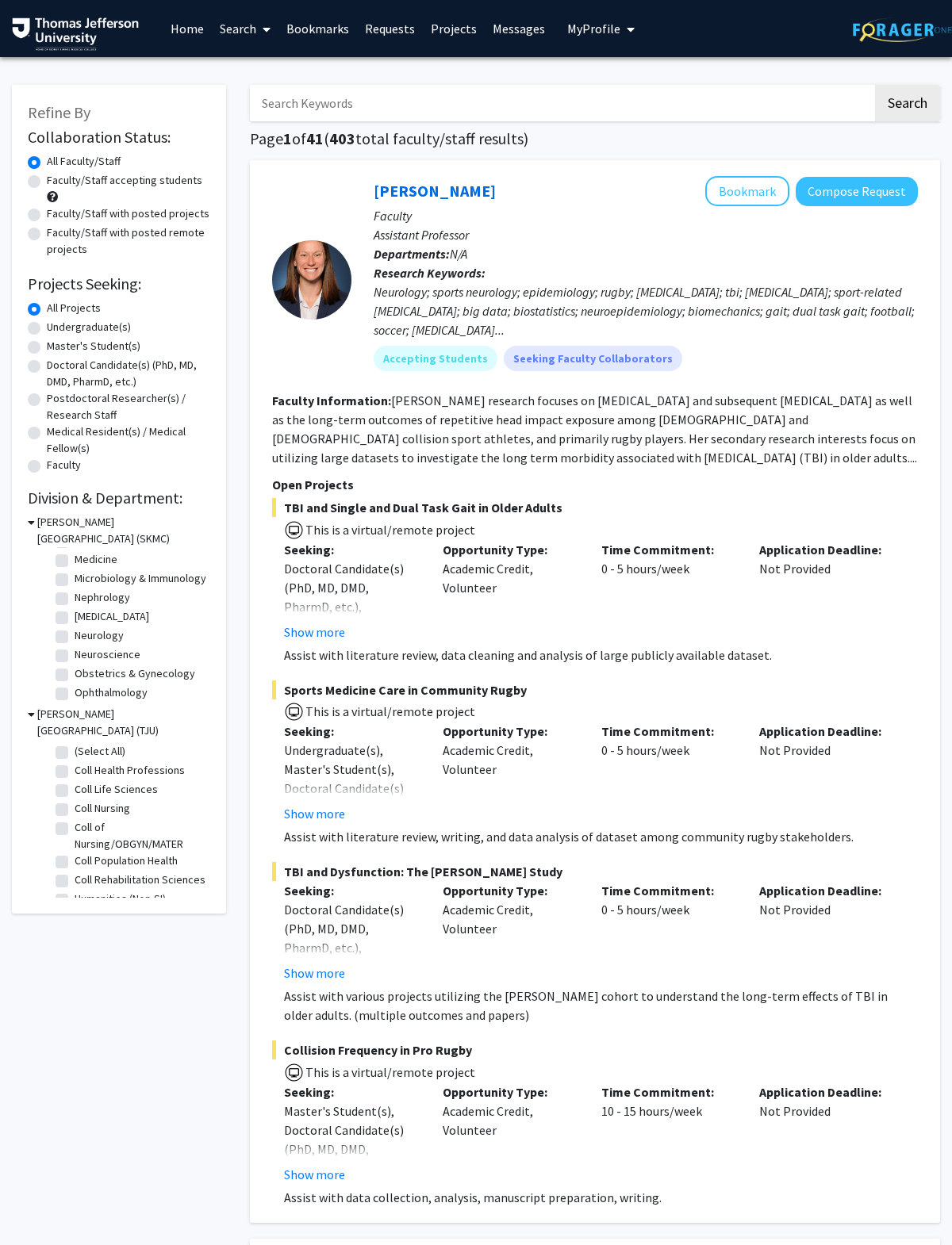
scroll to position [370, 0]
click at [110, 599] on label "Nephrology" at bounding box center [103, 597] width 56 height 17
click at [85, 599] on input "Nephrology" at bounding box center [80, 594] width 10 height 10
checkbox input "true"
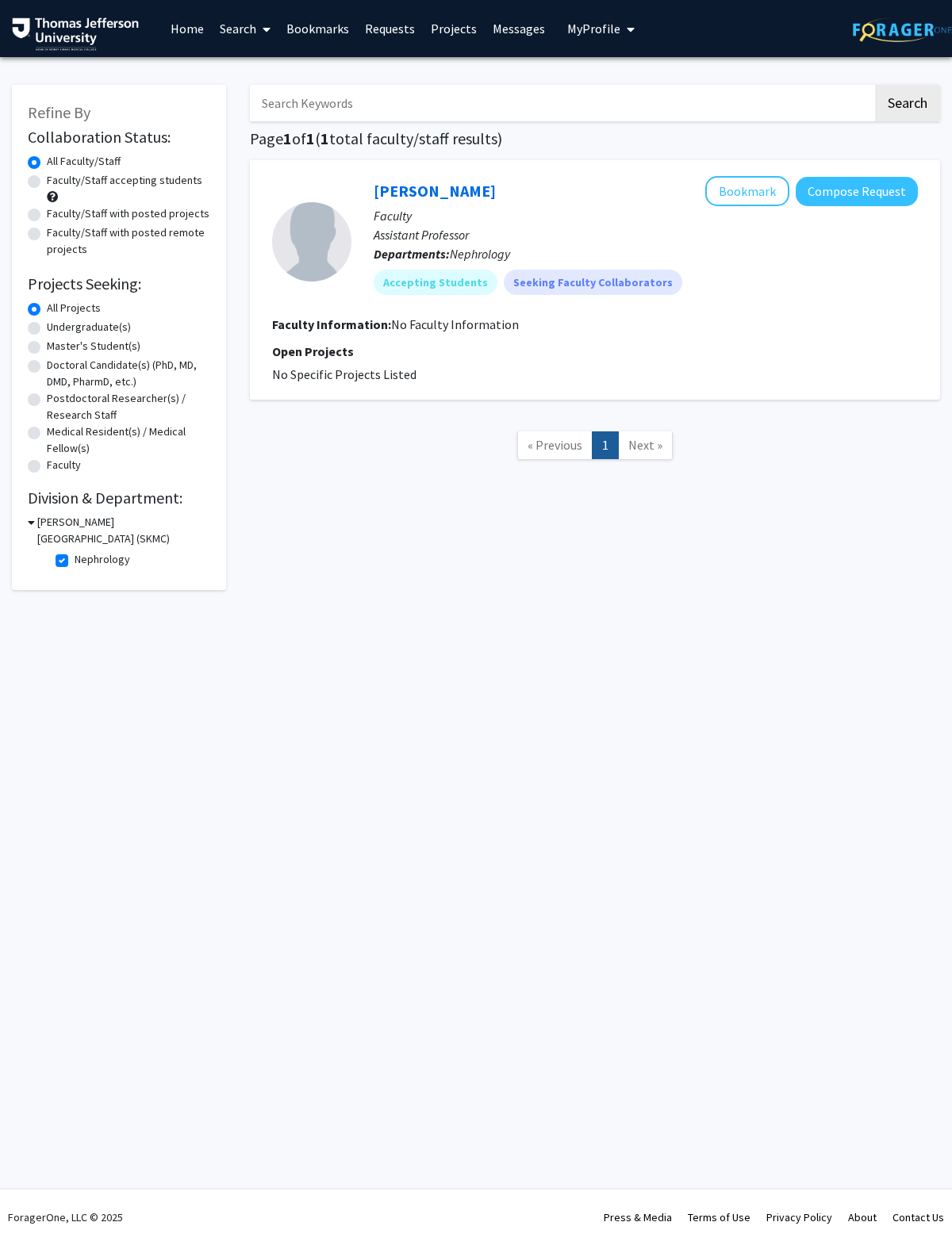
click at [650, 178] on button "Bookmark" at bounding box center [747, 191] width 84 height 30
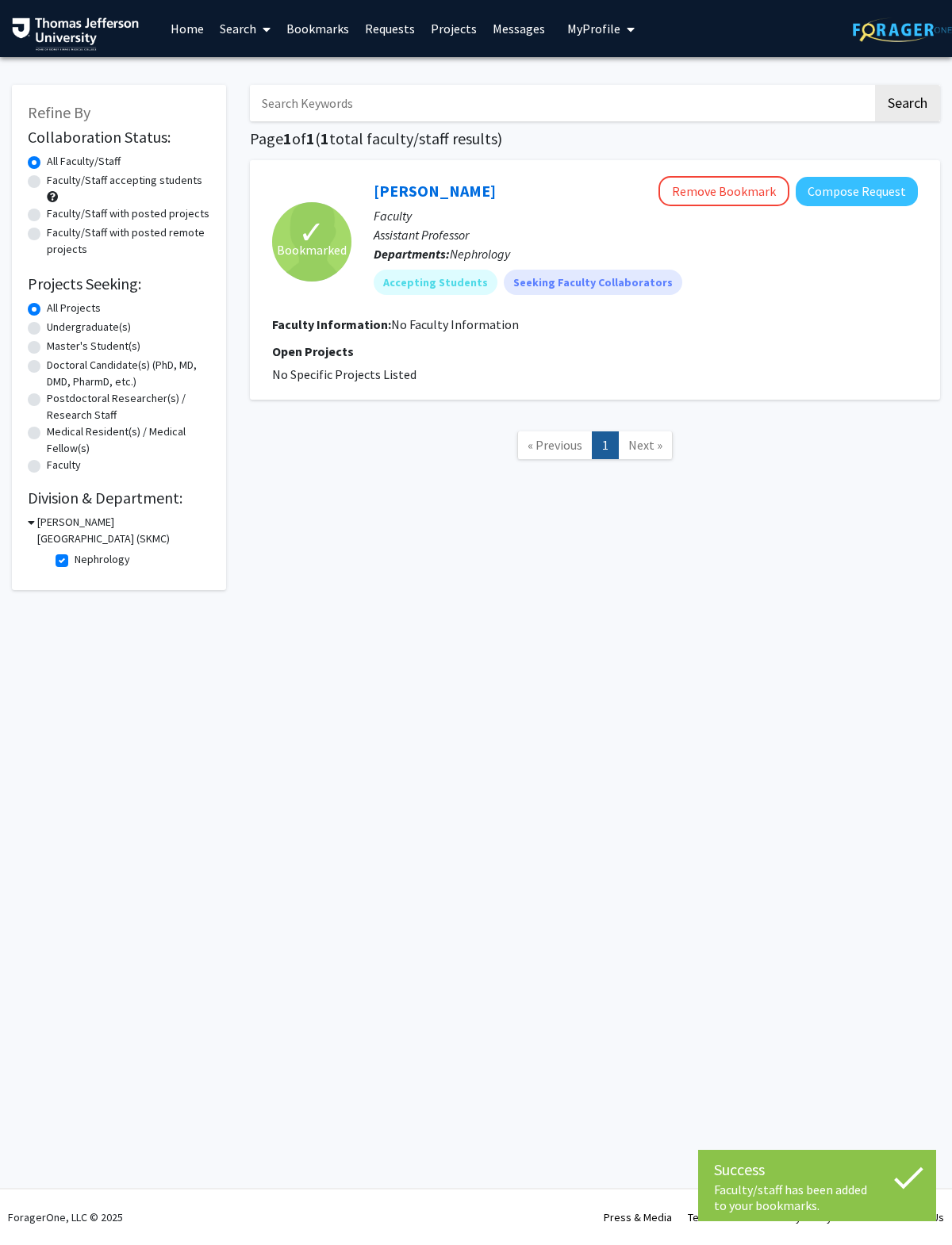
click at [75, 558] on label "Nephrology" at bounding box center [103, 559] width 56 height 17
click at [75, 558] on input "Nephrology" at bounding box center [80, 556] width 10 height 10
checkbox input "false"
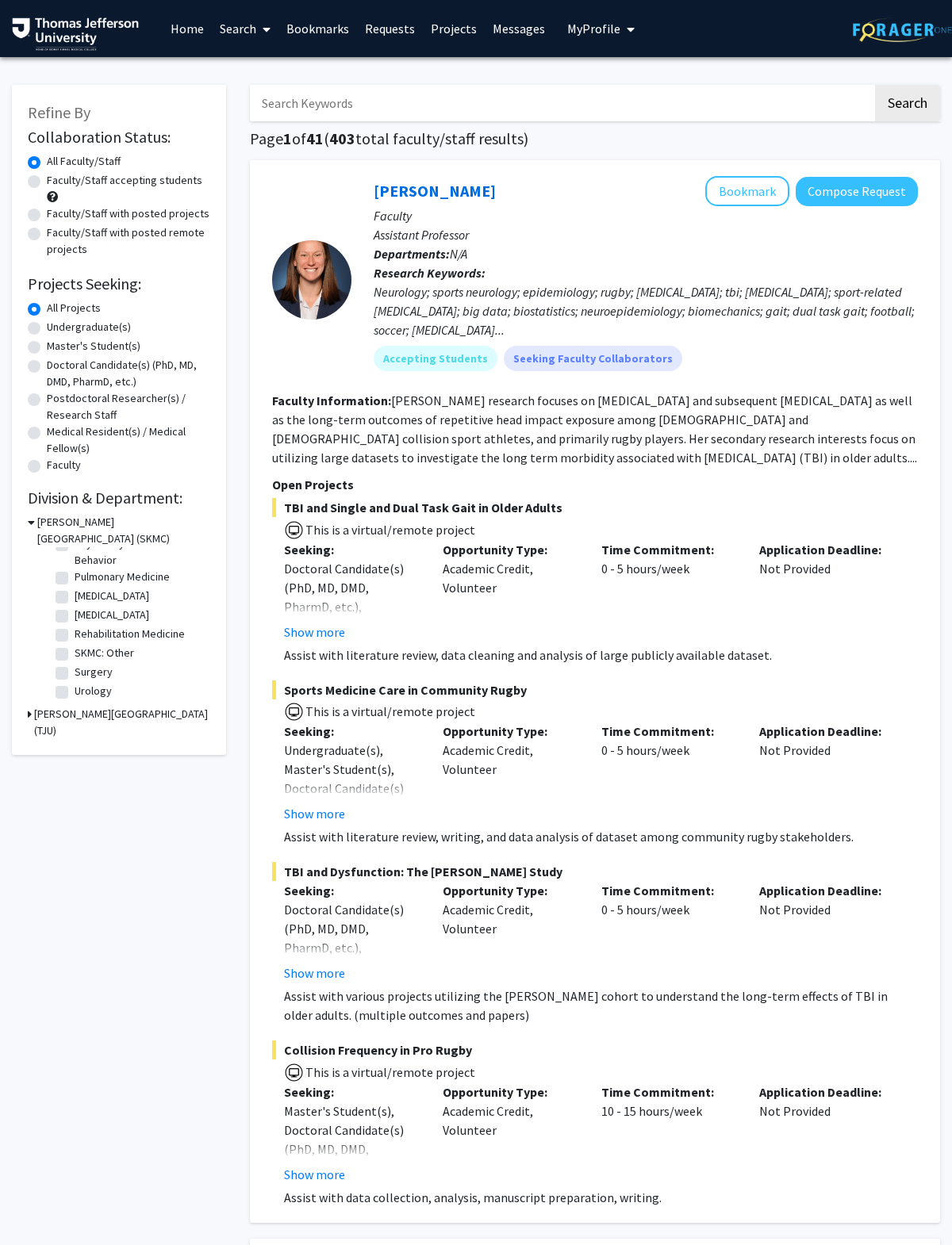
scroll to position [694, 0]
click at [149, 598] on label "[MEDICAL_DATA]" at bounding box center [112, 596] width 75 height 17
click at [85, 598] on input "[MEDICAL_DATA]" at bounding box center [80, 593] width 10 height 10
checkbox input "true"
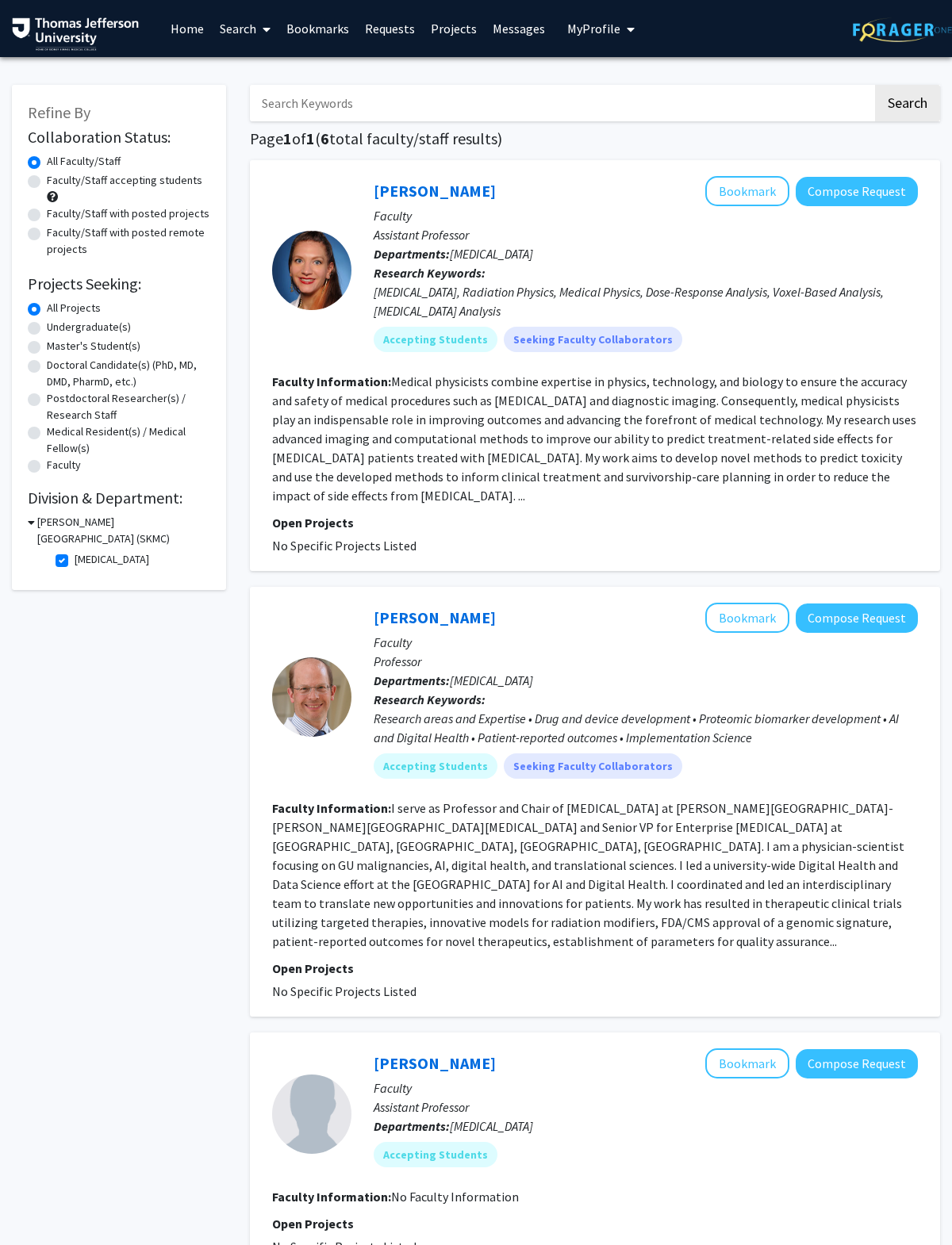
click at [650, 187] on button "Bookmark" at bounding box center [747, 191] width 84 height 30
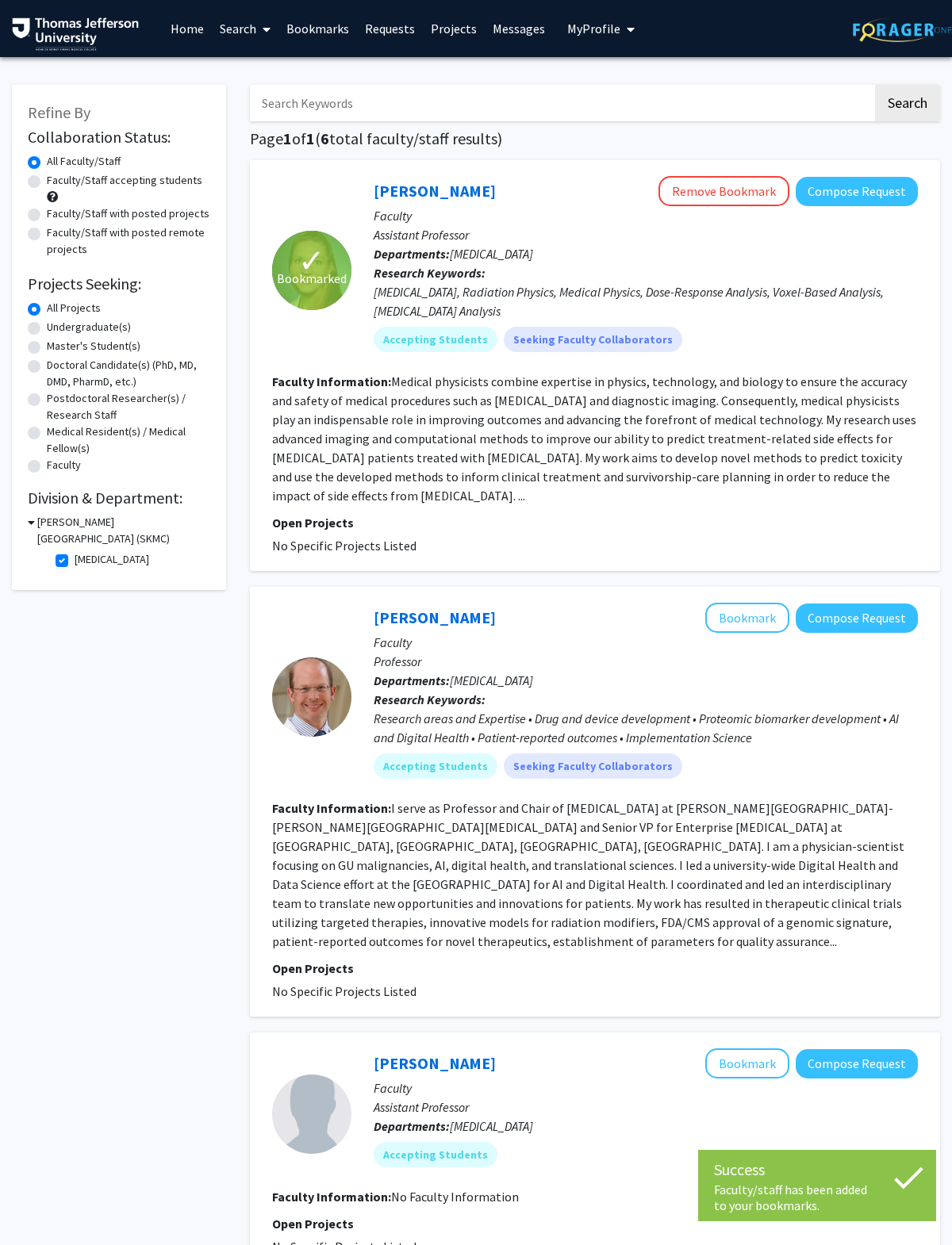
click at [650, 622] on button "Bookmark" at bounding box center [747, 618] width 84 height 30
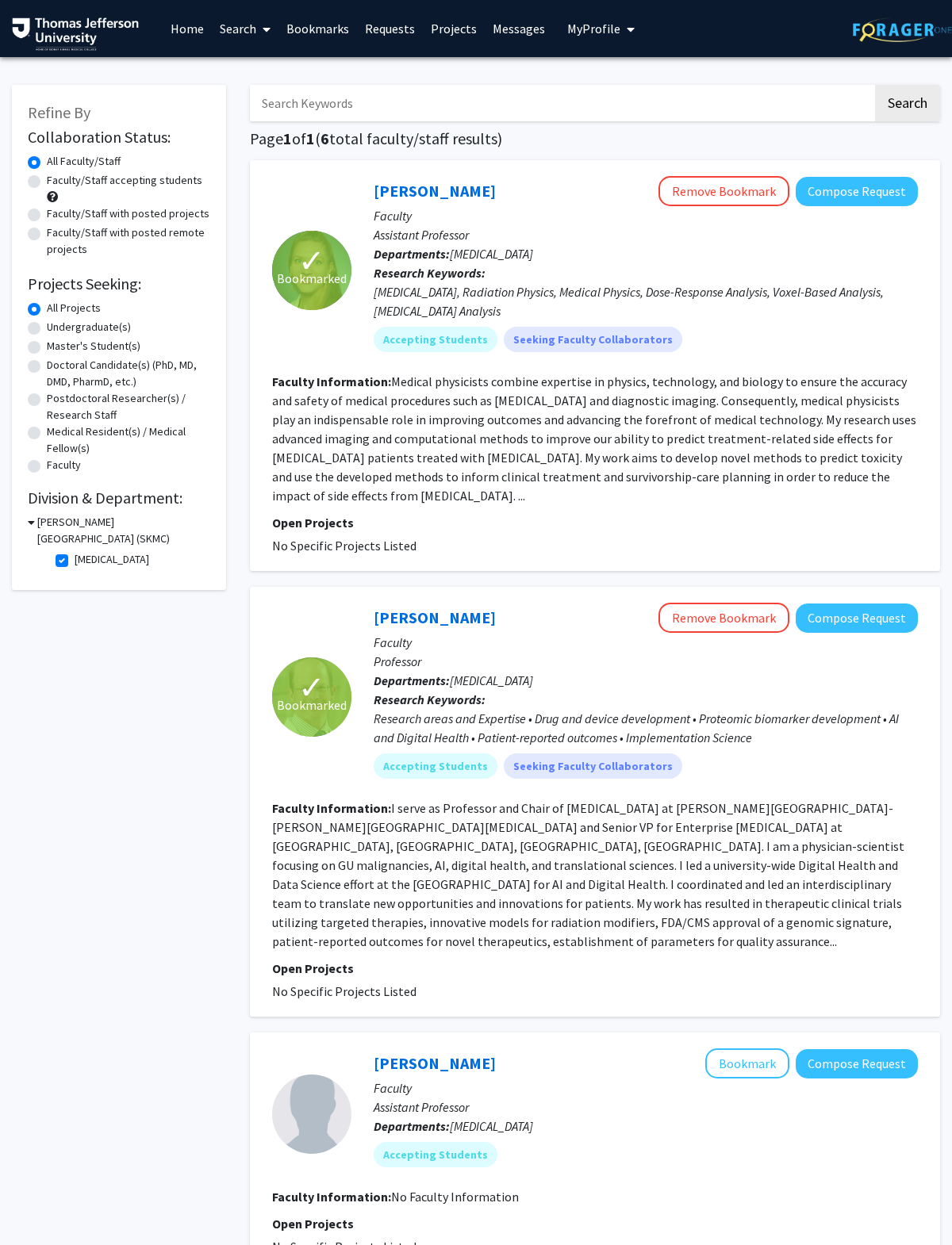
click at [75, 563] on label "[MEDICAL_DATA]" at bounding box center [112, 559] width 75 height 17
click at [75, 562] on input "[MEDICAL_DATA]" at bounding box center [80, 556] width 10 height 10
checkbox input "false"
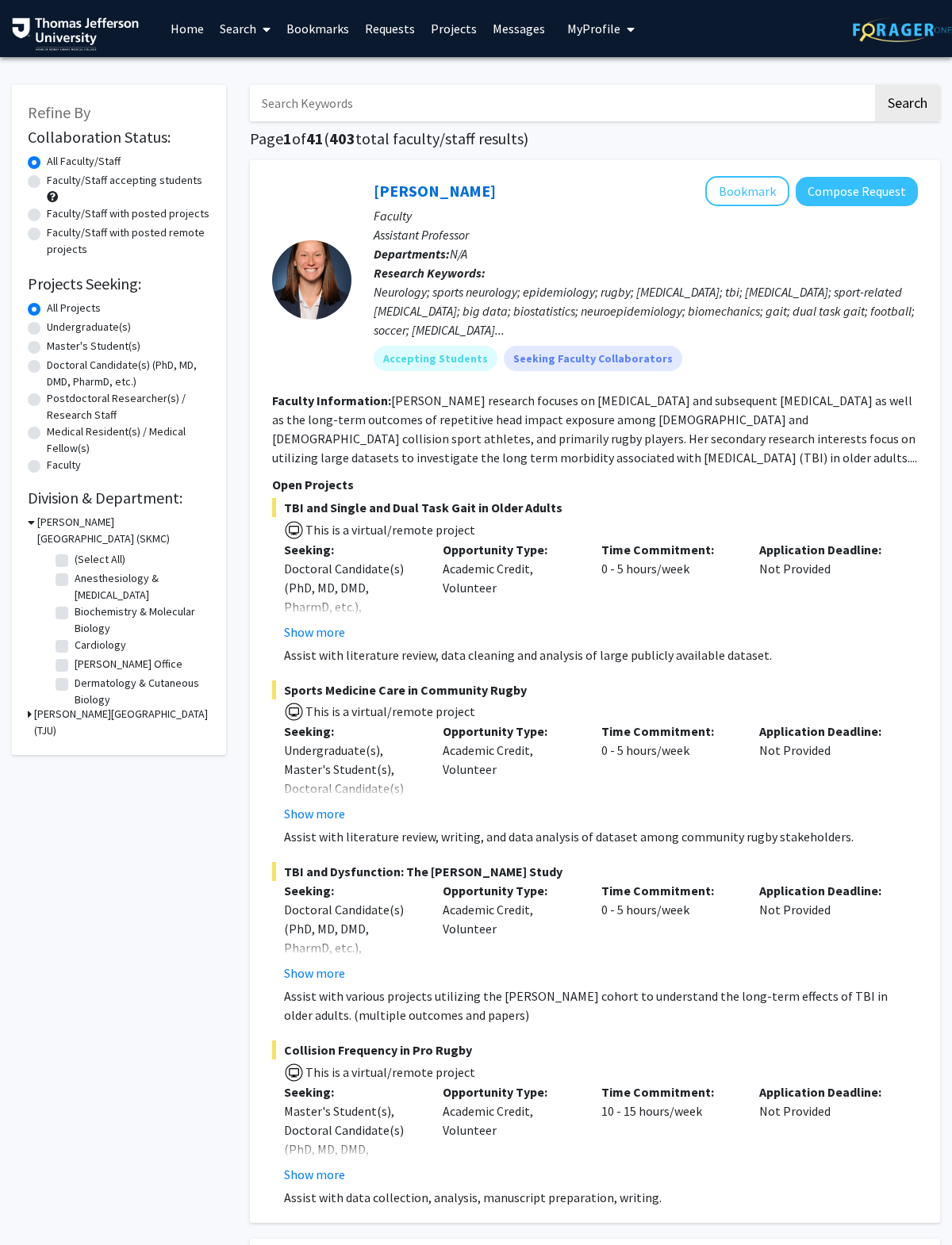
click at [100, 650] on label "Cardiology" at bounding box center [100, 645] width 51 height 17
click at [85, 647] on input "Cardiology" at bounding box center [80, 642] width 10 height 10
checkbox input "true"
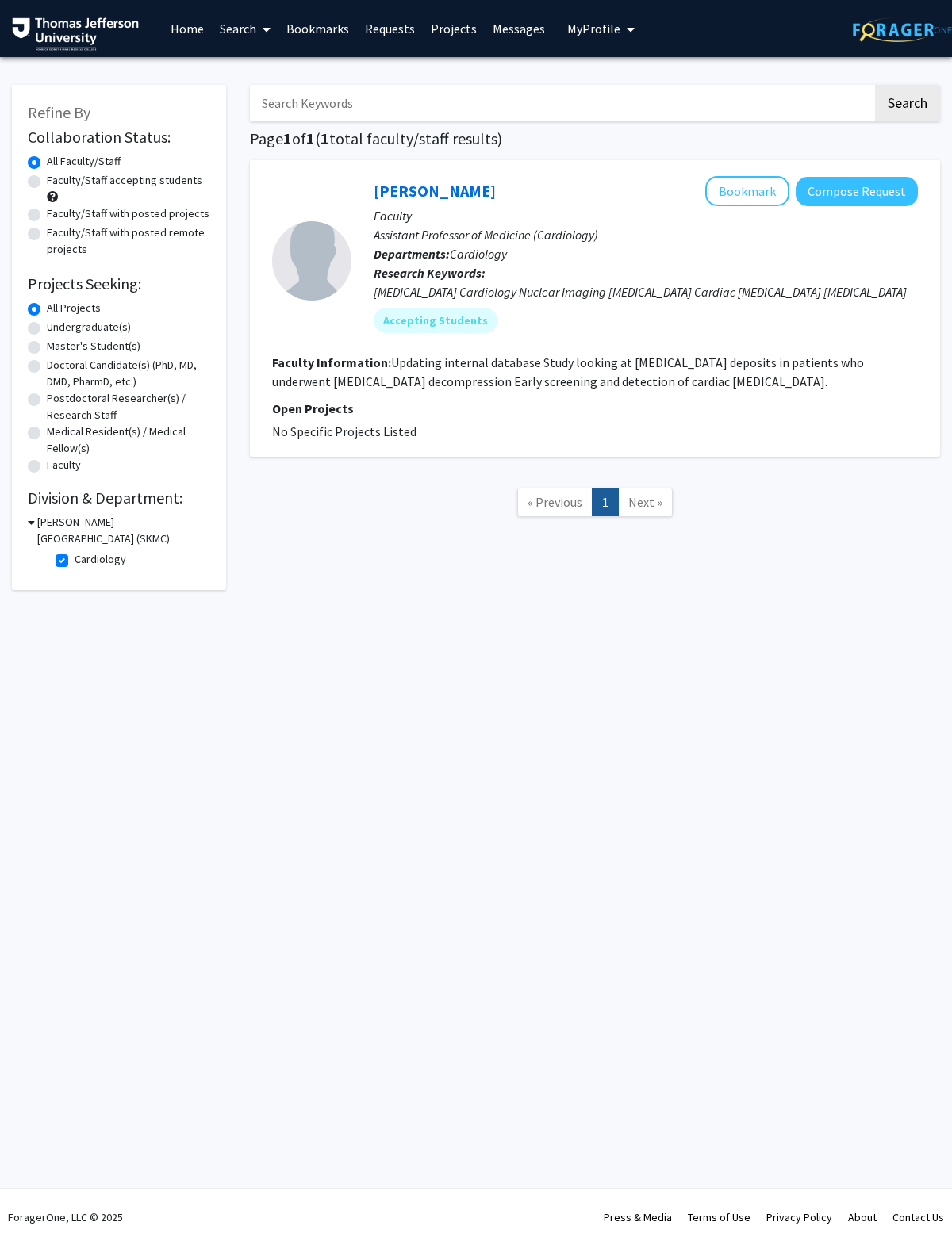
click at [75, 558] on label "Cardiology" at bounding box center [100, 559] width 51 height 17
click at [75, 558] on input "Cardiology" at bounding box center [80, 556] width 10 height 10
checkbox input "false"
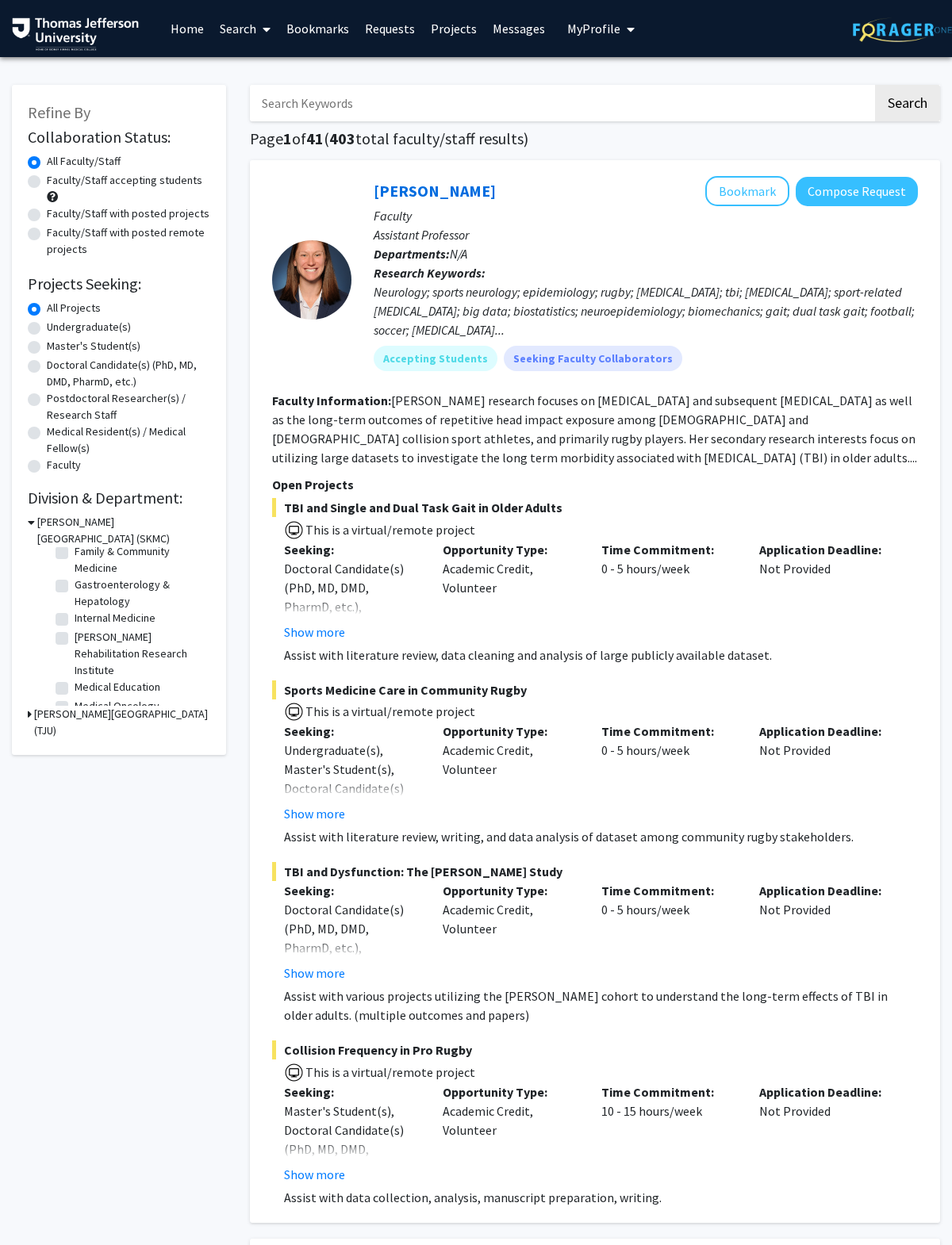
scroll to position [202, 0]
click at [125, 600] on label "Gastroenterology & Hepatology" at bounding box center [141, 594] width 131 height 34
click at [85, 588] on input "Gastroenterology & Hepatology" at bounding box center [80, 582] width 10 height 10
checkbox input "true"
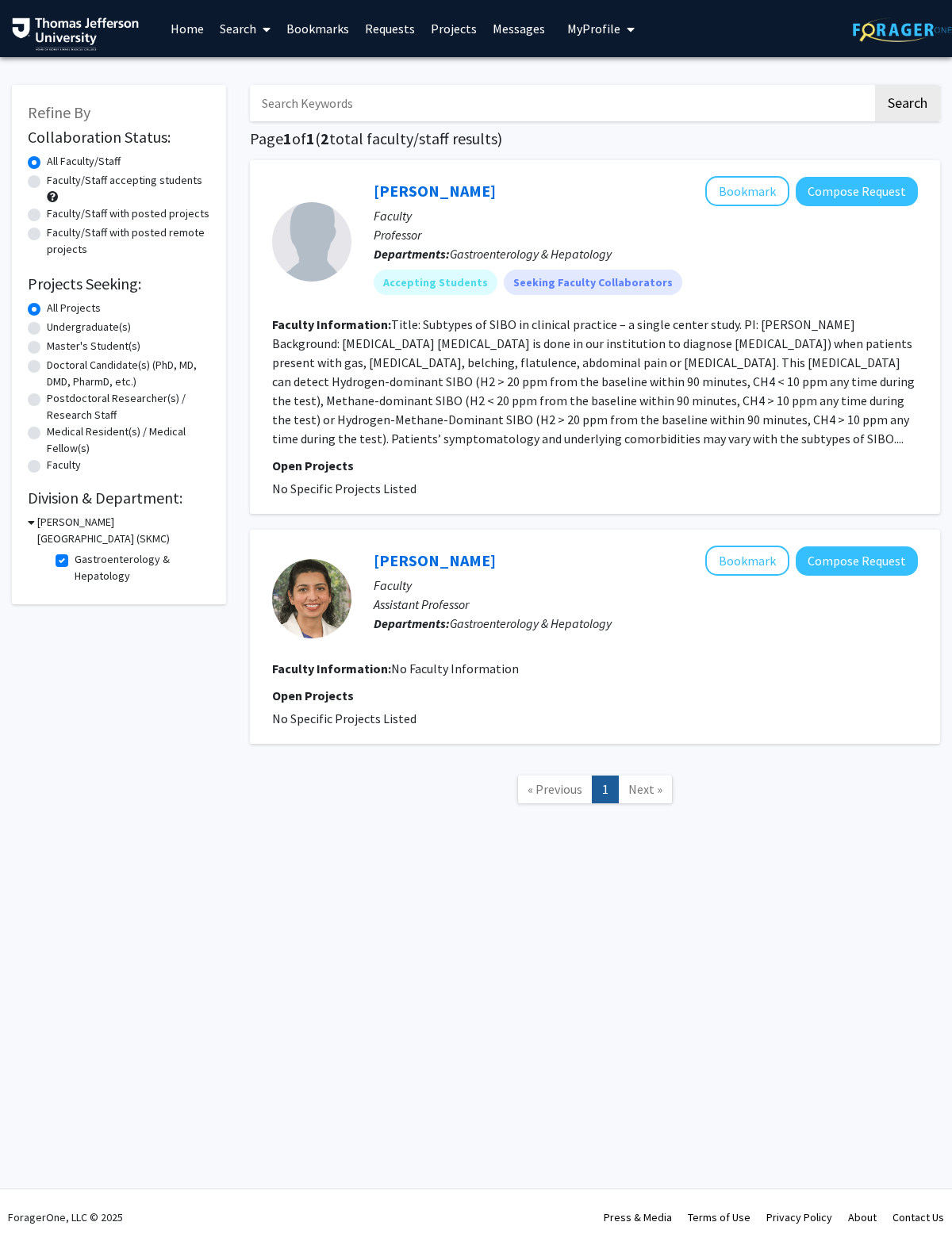
click at [75, 564] on label "Gastroenterology & Hepatology" at bounding box center [141, 568] width 131 height 34
click at [75, 562] on input "Gastroenterology & Hepatology" at bounding box center [80, 556] width 10 height 10
checkbox input "false"
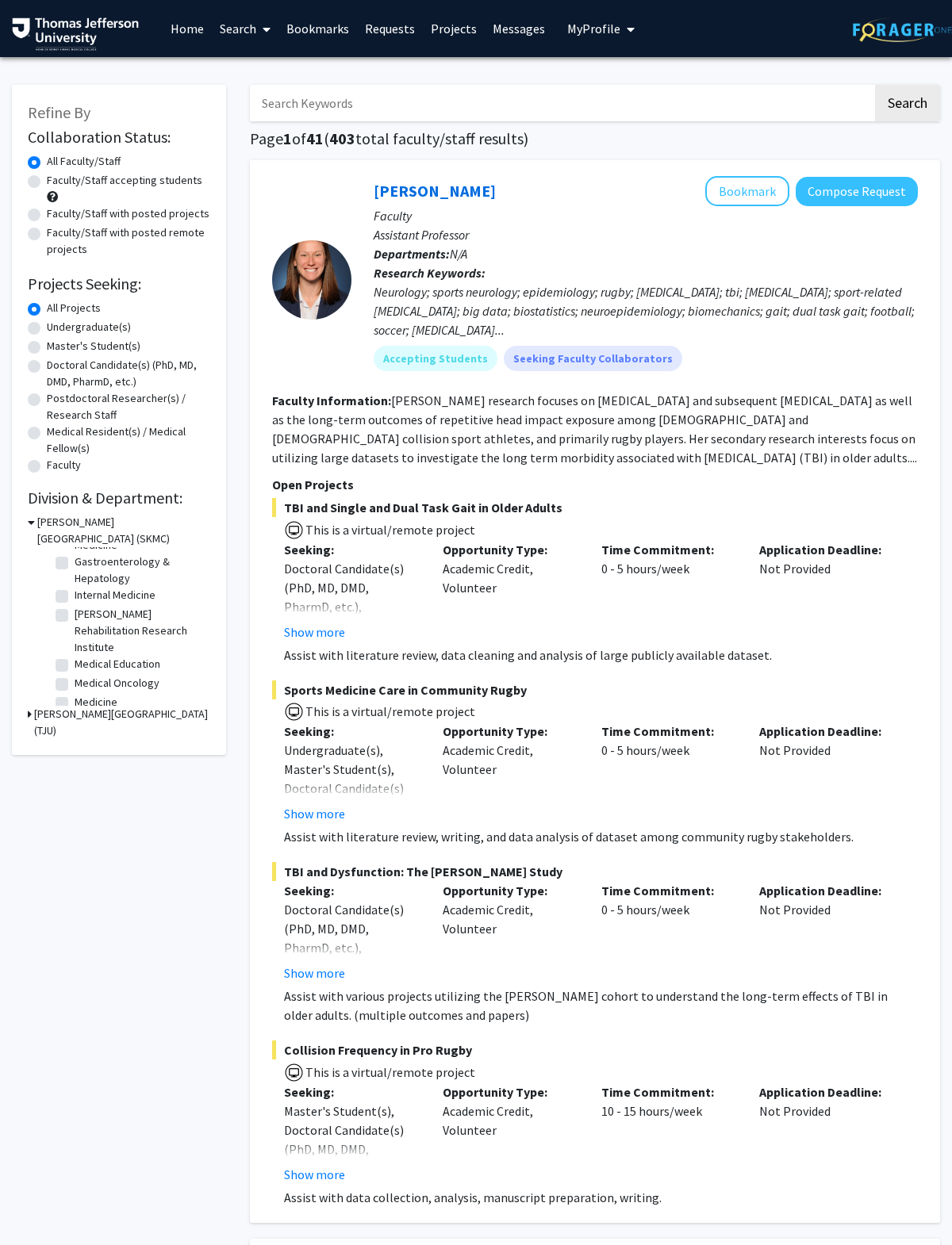
scroll to position [222, 0]
click at [115, 605] on label "Internal Medicine" at bounding box center [115, 600] width 81 height 17
click at [85, 602] on input "Internal Medicine" at bounding box center [80, 596] width 10 height 10
checkbox input "true"
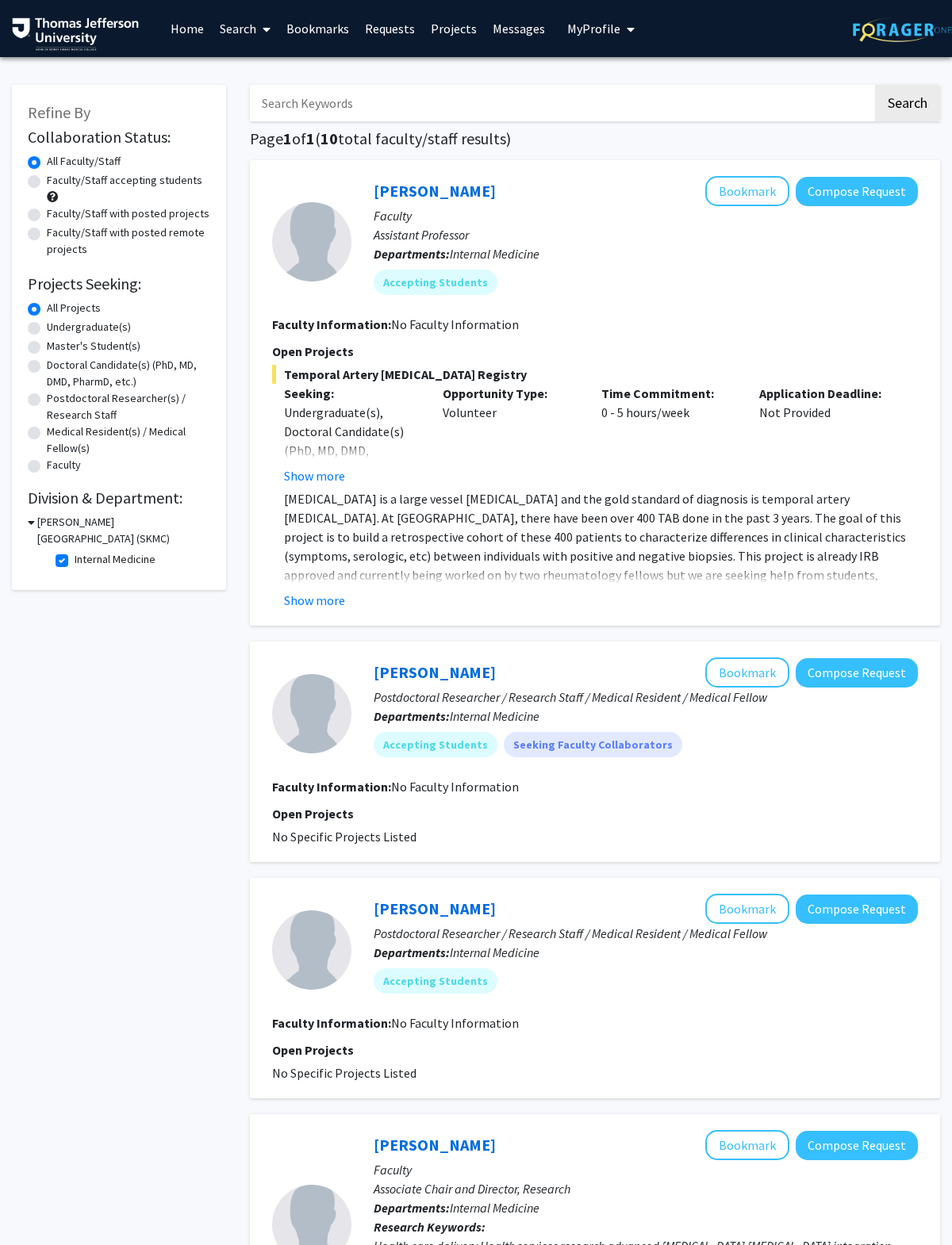
click at [335, 602] on button "Show more" at bounding box center [314, 600] width 62 height 19
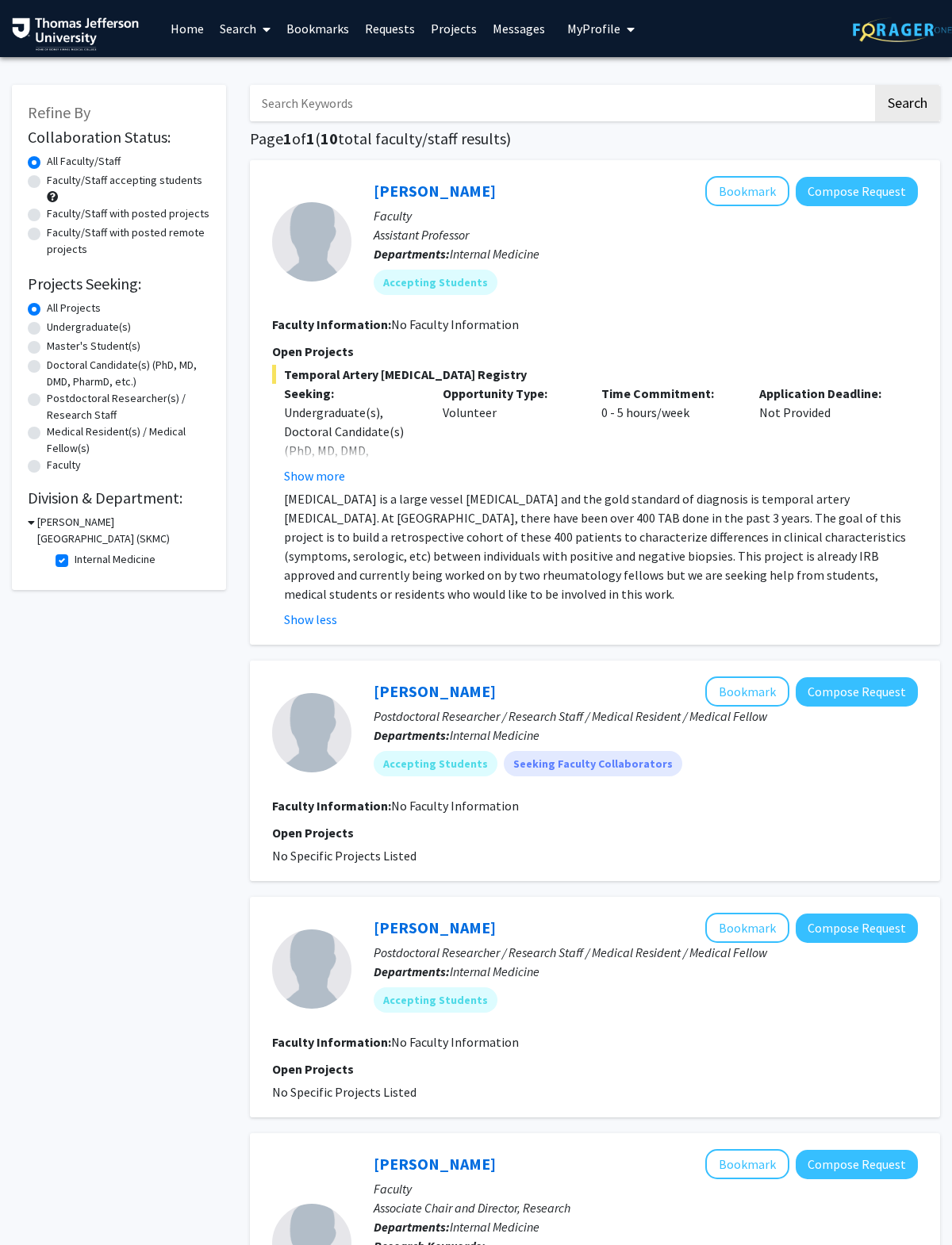
click at [650, 202] on button "Bookmark" at bounding box center [747, 191] width 84 height 30
click at [136, 564] on label "Internal Medicine" at bounding box center [115, 559] width 81 height 17
click at [85, 562] on input "Internal Medicine" at bounding box center [80, 556] width 10 height 10
checkbox input "false"
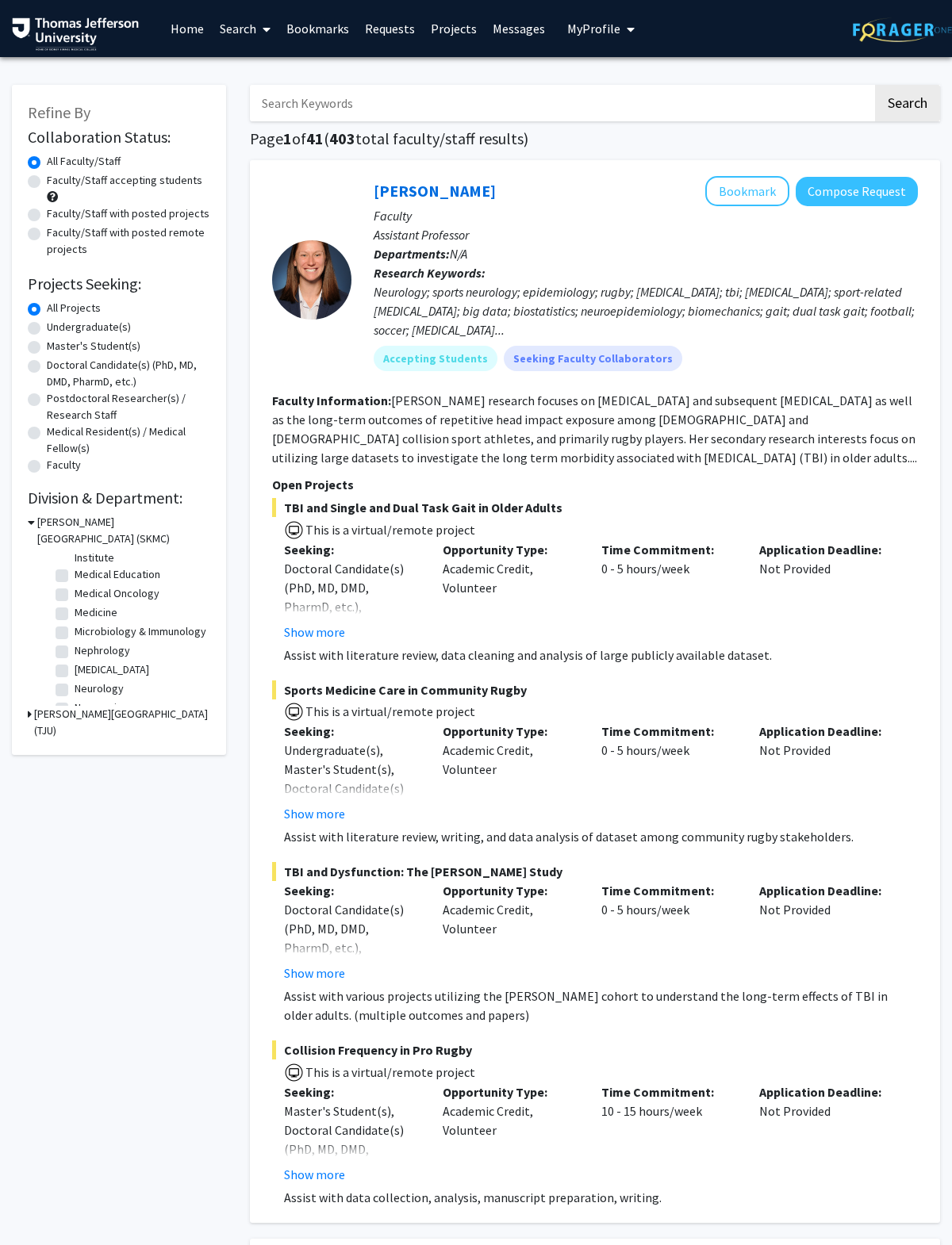
scroll to position [318, 0]
click at [146, 597] on label "Medical Oncology" at bounding box center [117, 592] width 85 height 17
click at [85, 594] on input "Medical Oncology" at bounding box center [80, 589] width 10 height 10
checkbox input "true"
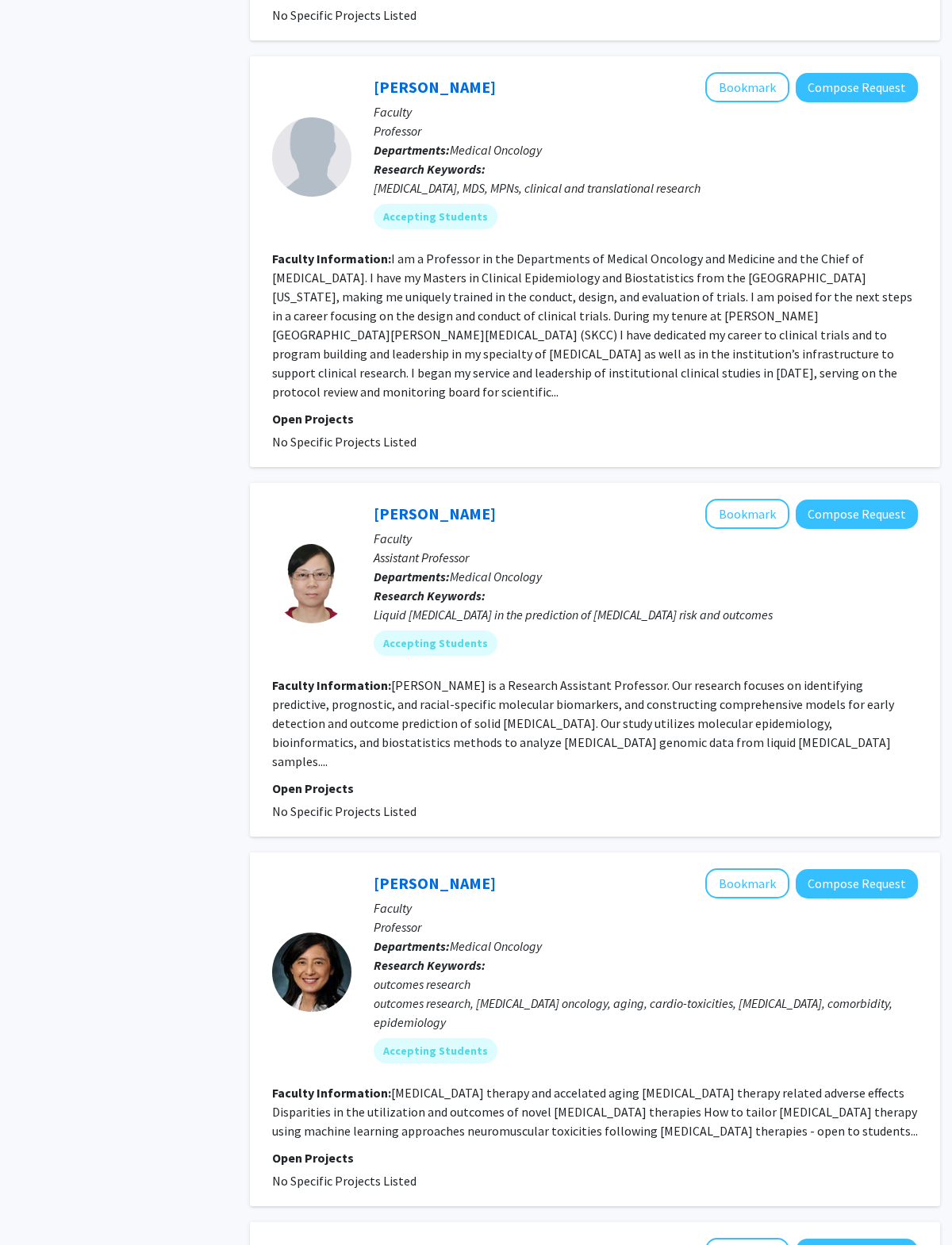
scroll to position [900, 0]
click at [650, 73] on button "Bookmark" at bounding box center [747, 88] width 84 height 30
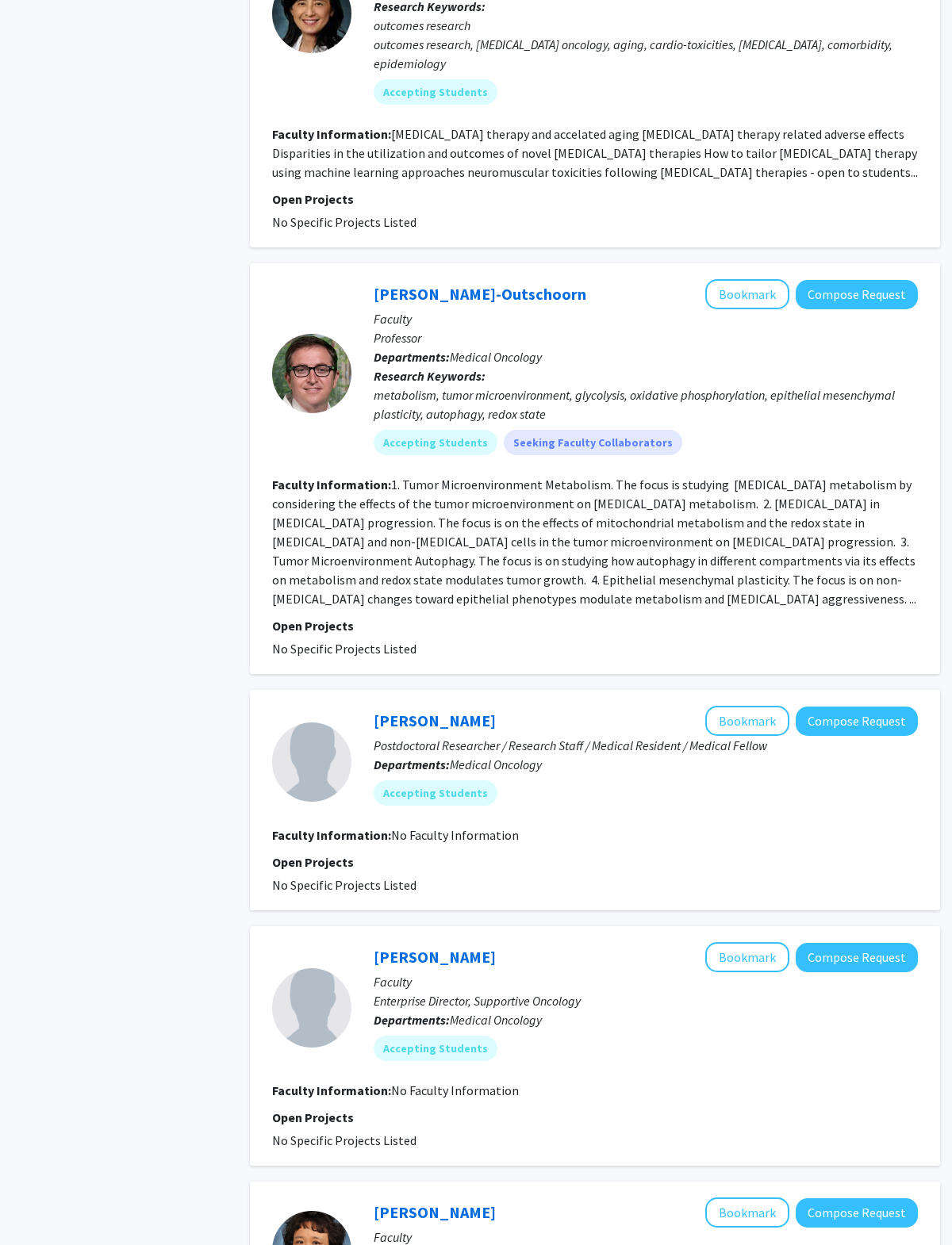
scroll to position [1858, 0]
click at [650, 280] on button "Bookmark" at bounding box center [747, 295] width 84 height 30
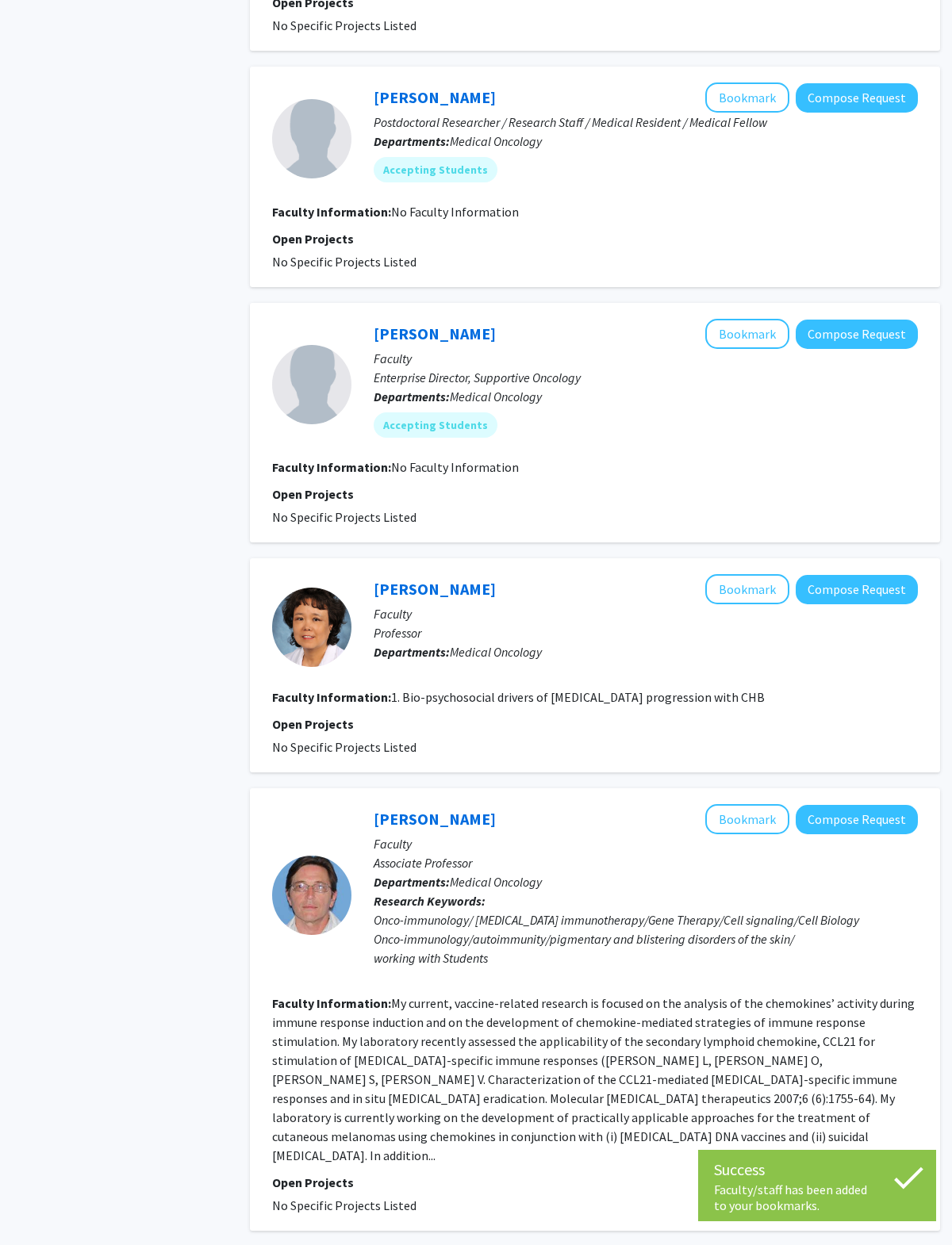
scroll to position [2482, 0]
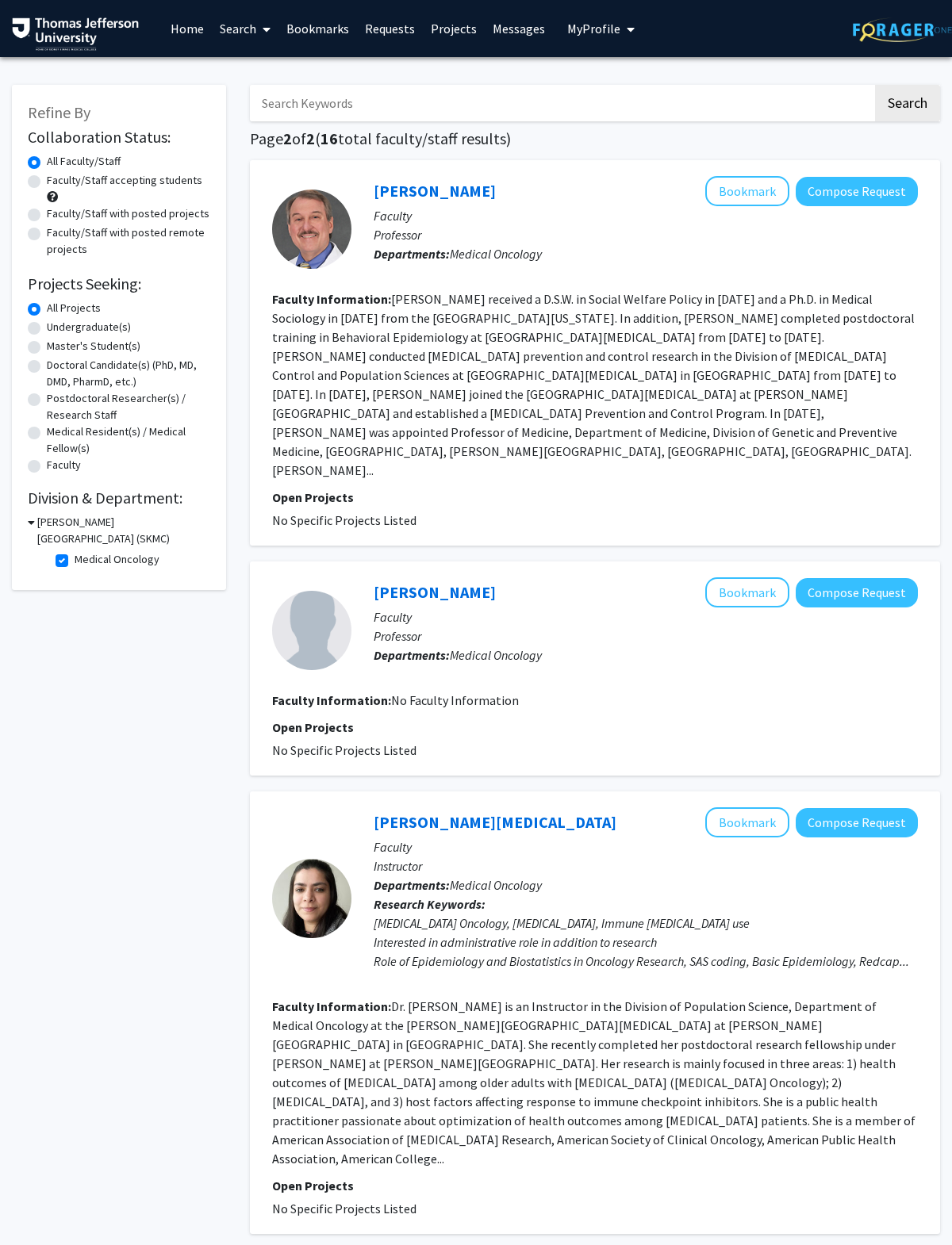
click at [108, 566] on label "Medical Oncology" at bounding box center [117, 559] width 85 height 17
click at [85, 562] on input "Medical Oncology" at bounding box center [80, 556] width 10 height 10
checkbox input "false"
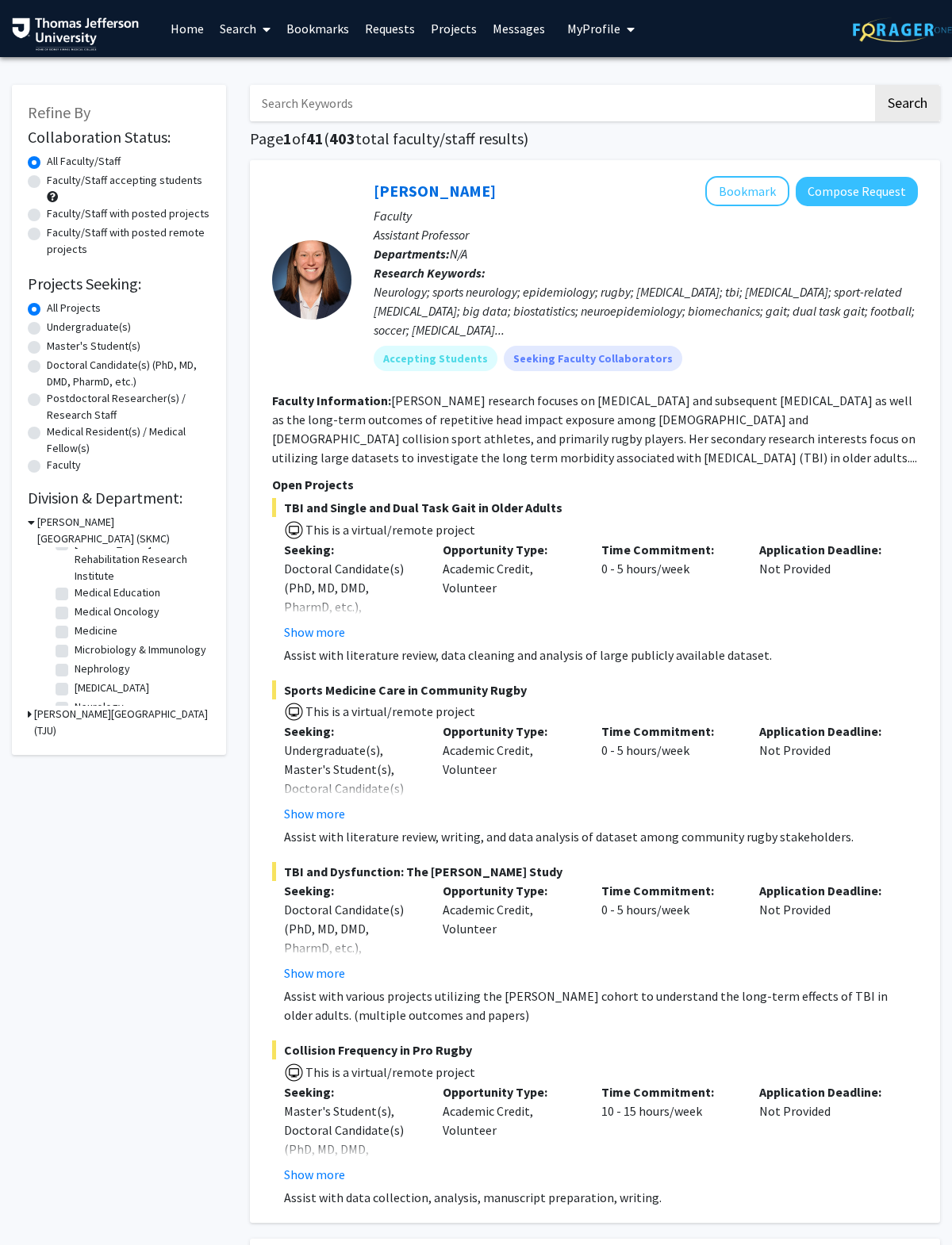
scroll to position [308, 0]
click at [99, 618] on label "Medicine" at bounding box center [96, 620] width 43 height 17
click at [85, 618] on input "Medicine" at bounding box center [80, 617] width 10 height 10
checkbox input "true"
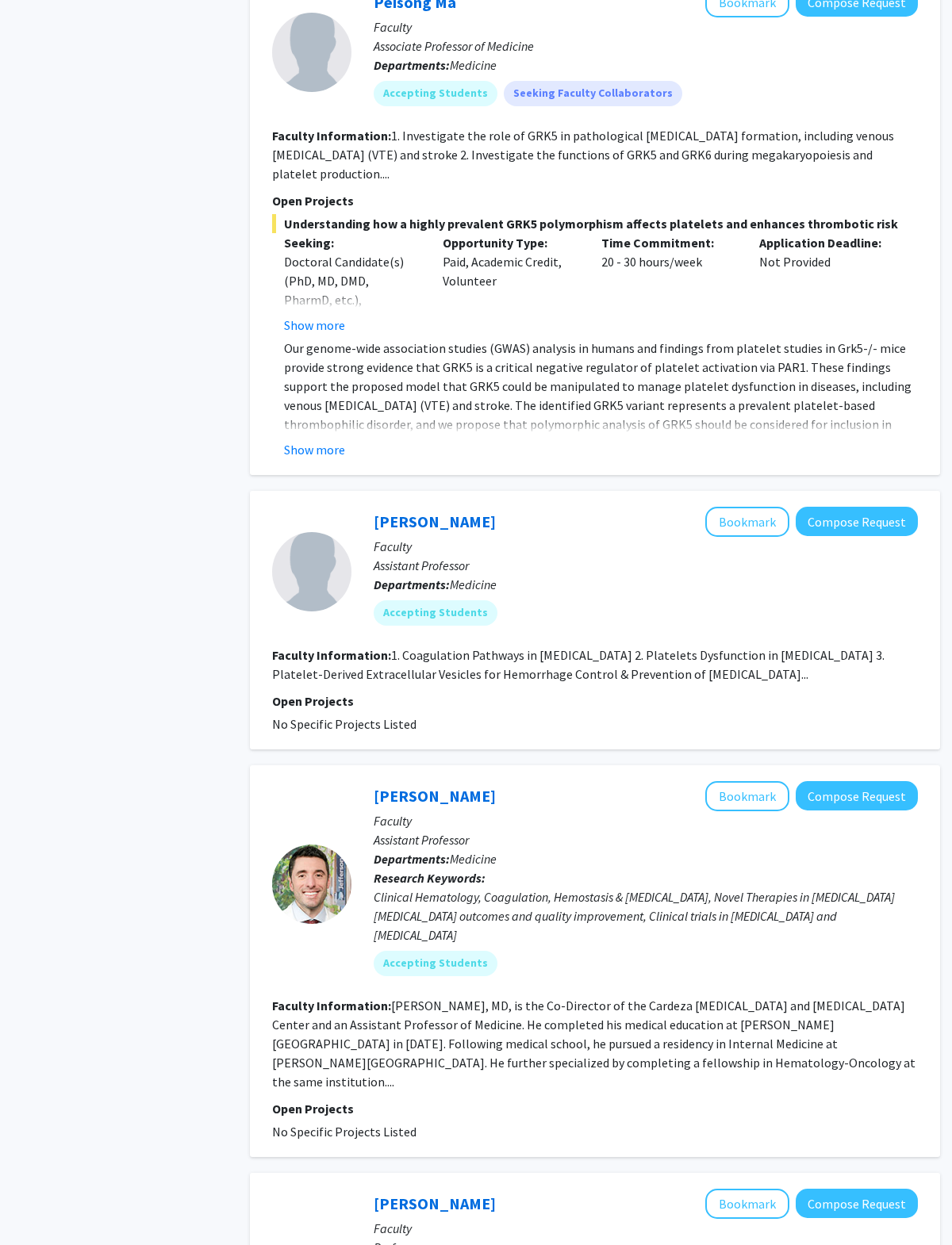
scroll to position [1290, 0]
click at [650, 719] on fg-project-list "No Specific Projects Listed" at bounding box center [595, 723] width 645 height 19
click at [650, 803] on button "Bookmark" at bounding box center [747, 796] width 84 height 30
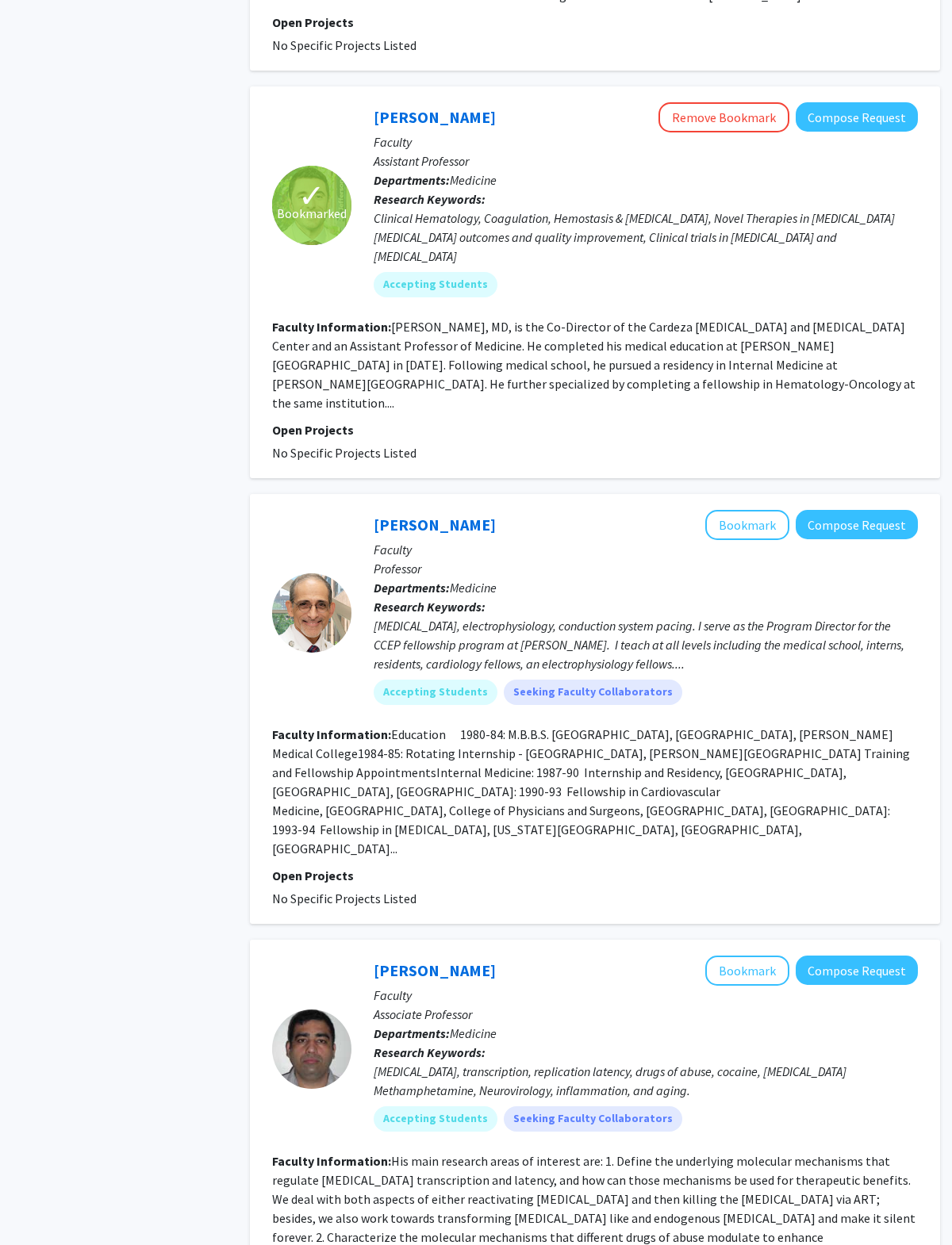
scroll to position [1966, 0]
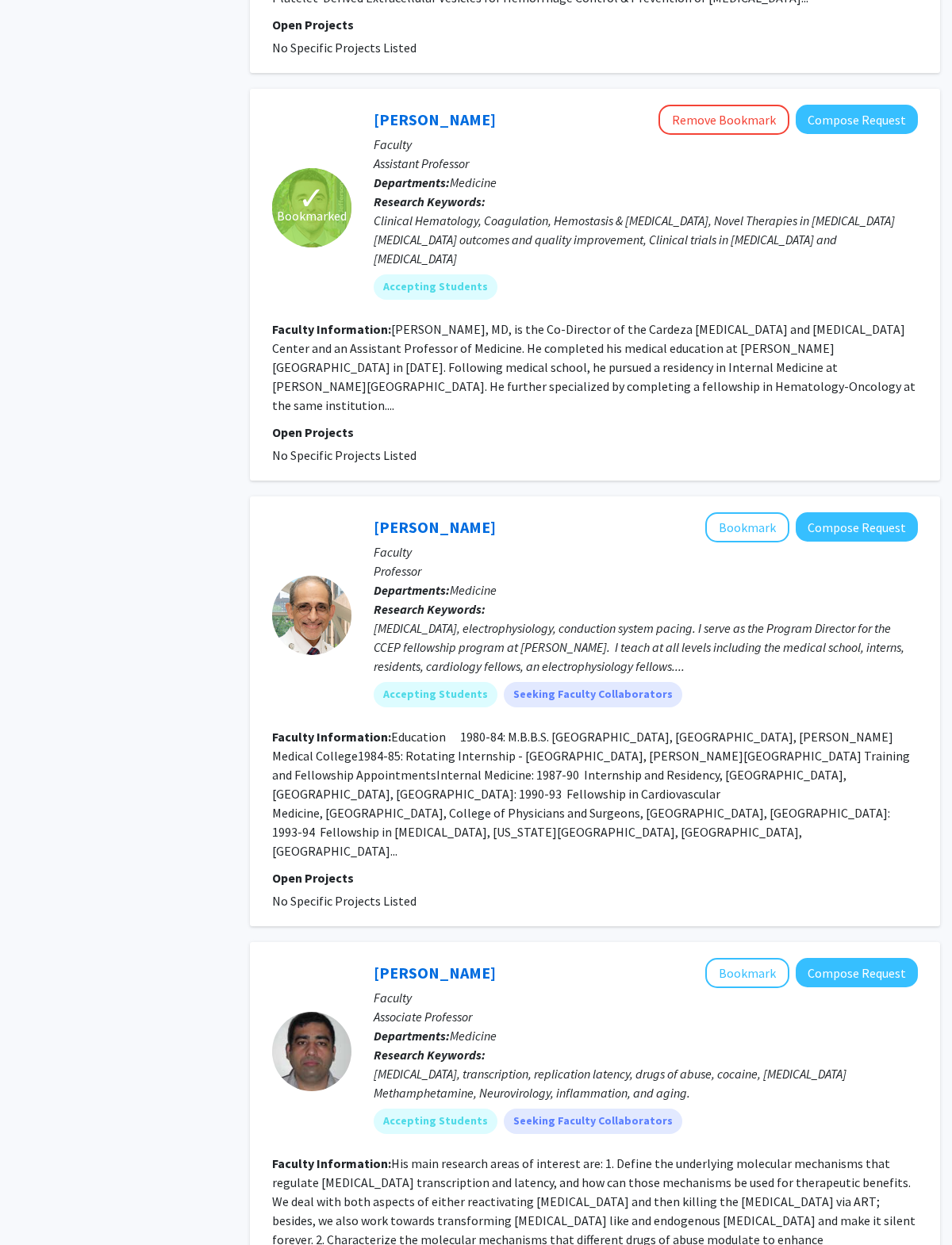
click at [650, 512] on button "Bookmark" at bounding box center [747, 527] width 84 height 30
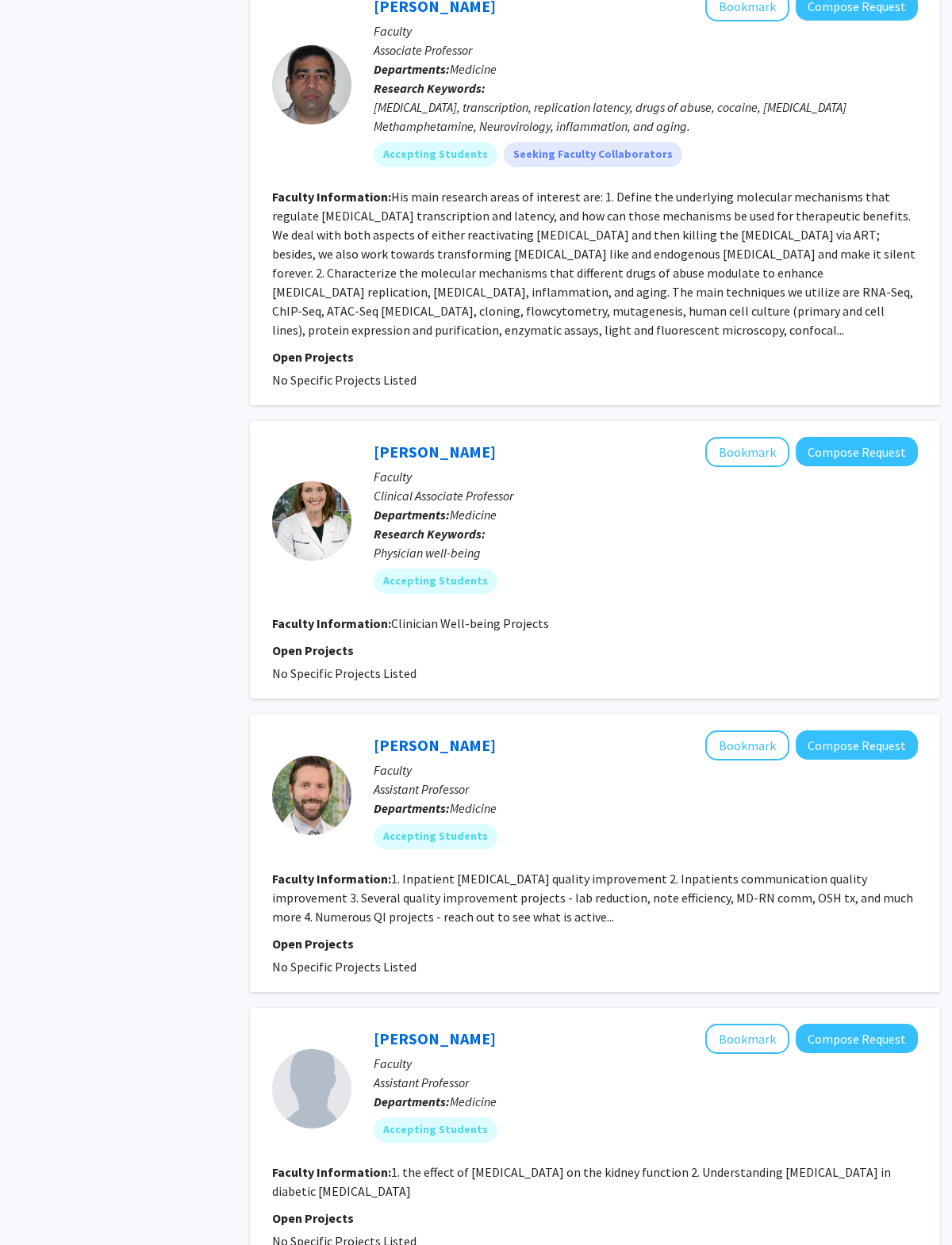
scroll to position [2933, 0]
click at [650, 730] on button "Bookmark" at bounding box center [747, 745] width 84 height 30
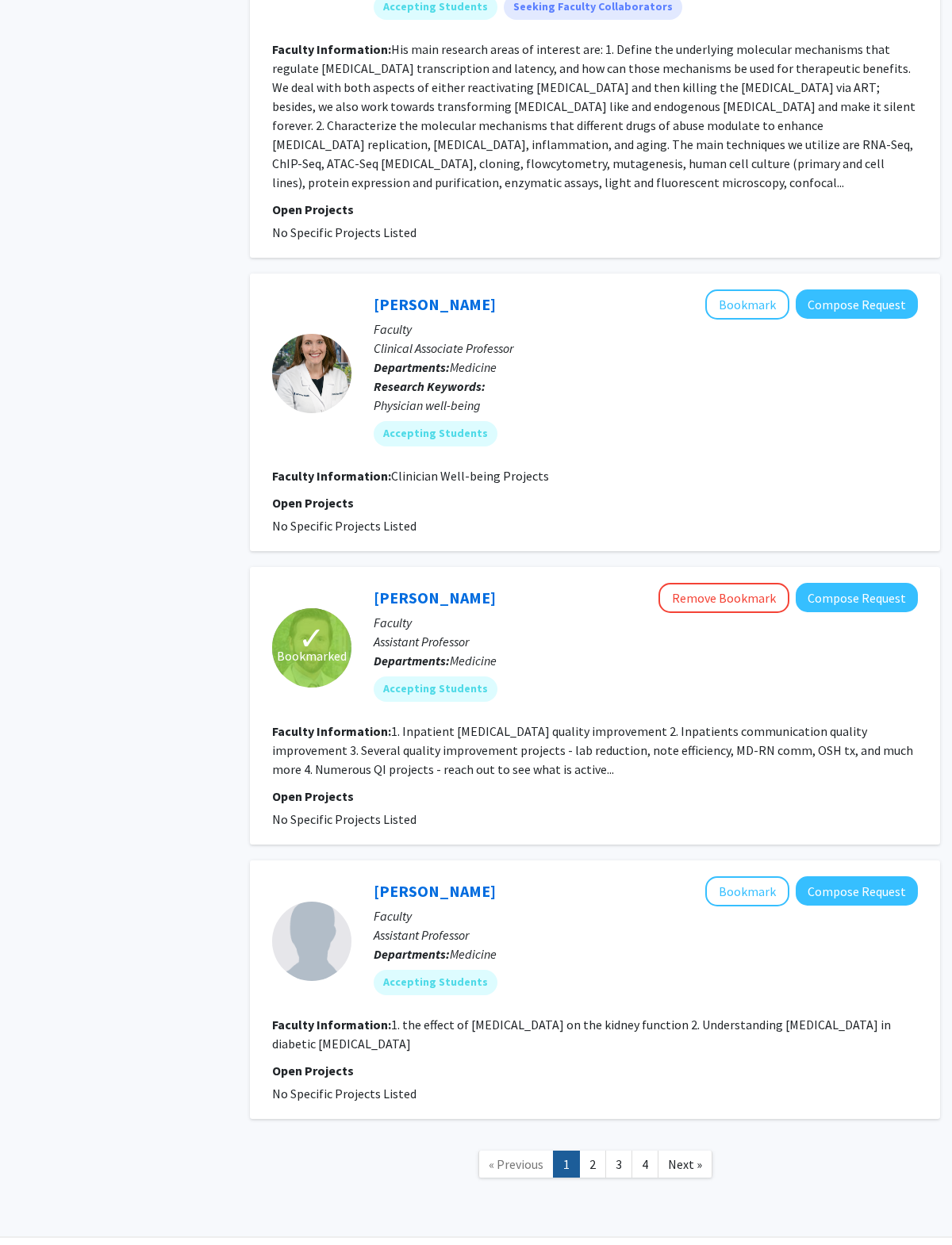
scroll to position [3080, 0]
